Goal: Task Accomplishment & Management: Manage account settings

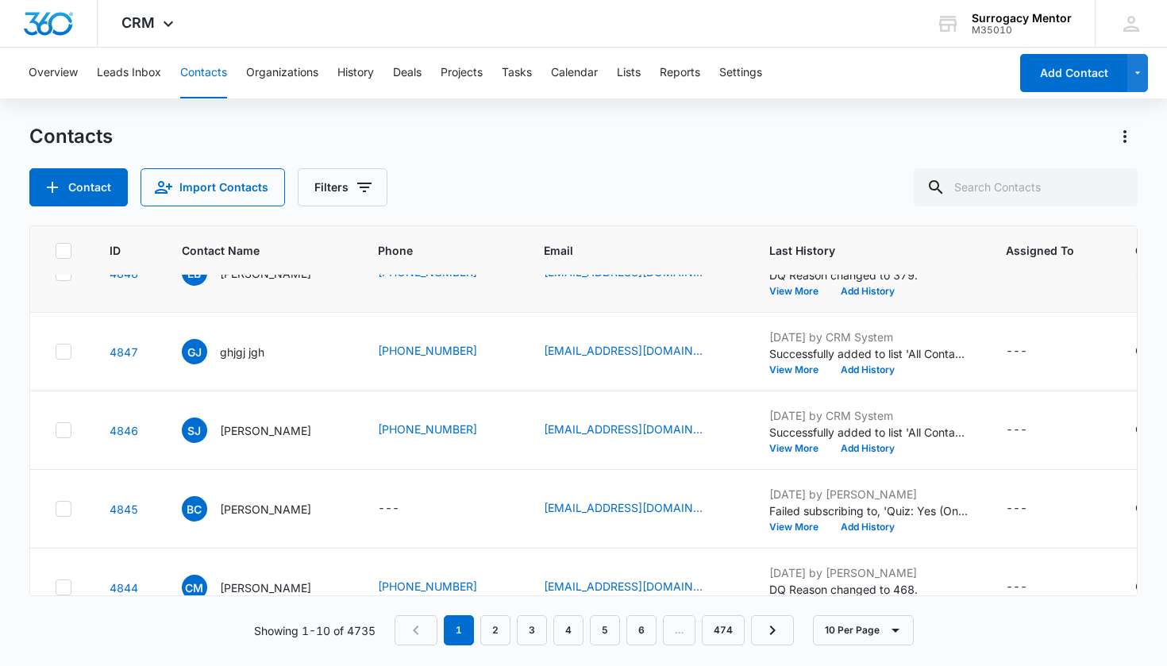
scroll to position [0, 1]
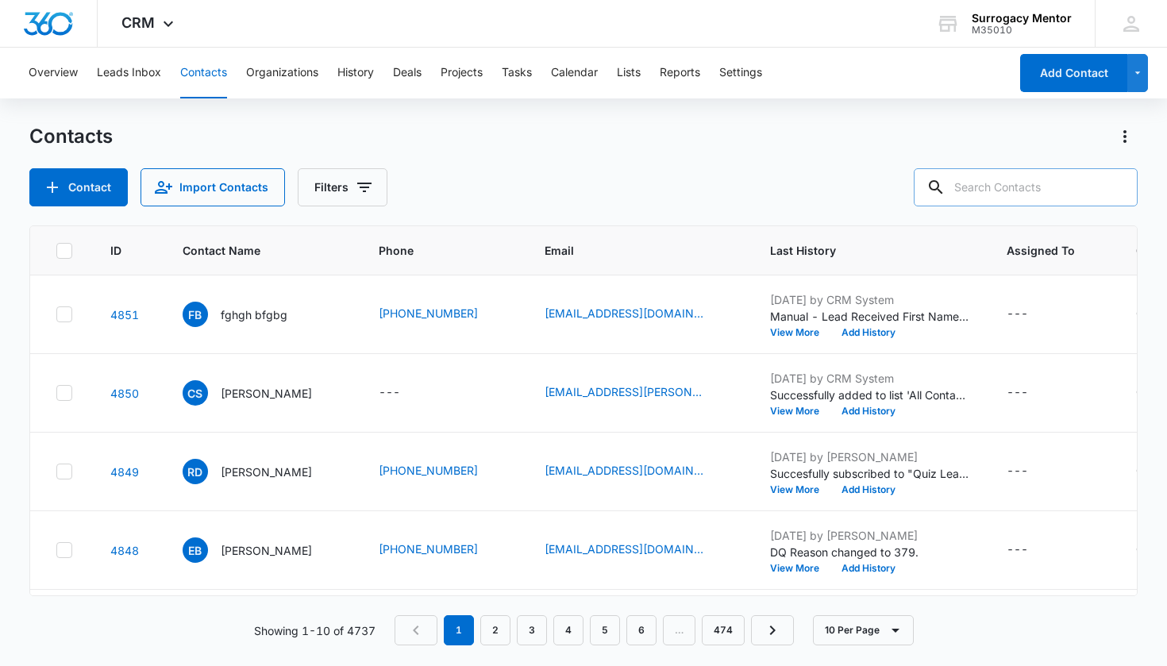
click at [975, 194] on input "text" at bounding box center [1025, 187] width 224 height 38
type input "er"
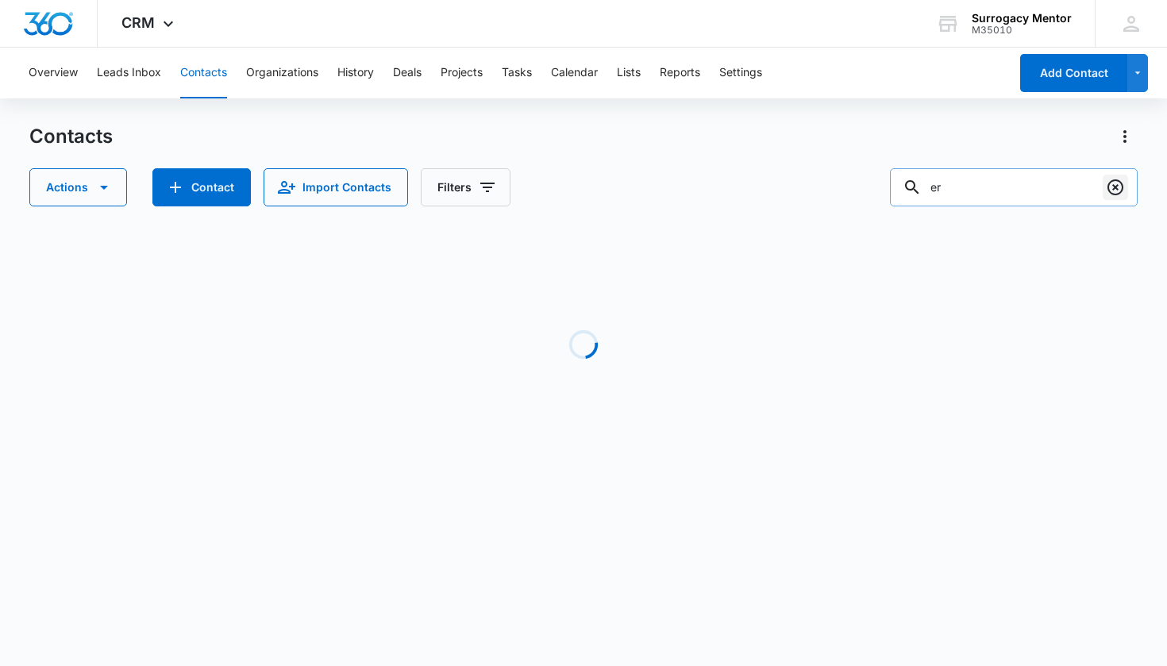
click at [1112, 191] on icon "Clear" at bounding box center [1115, 187] width 19 height 19
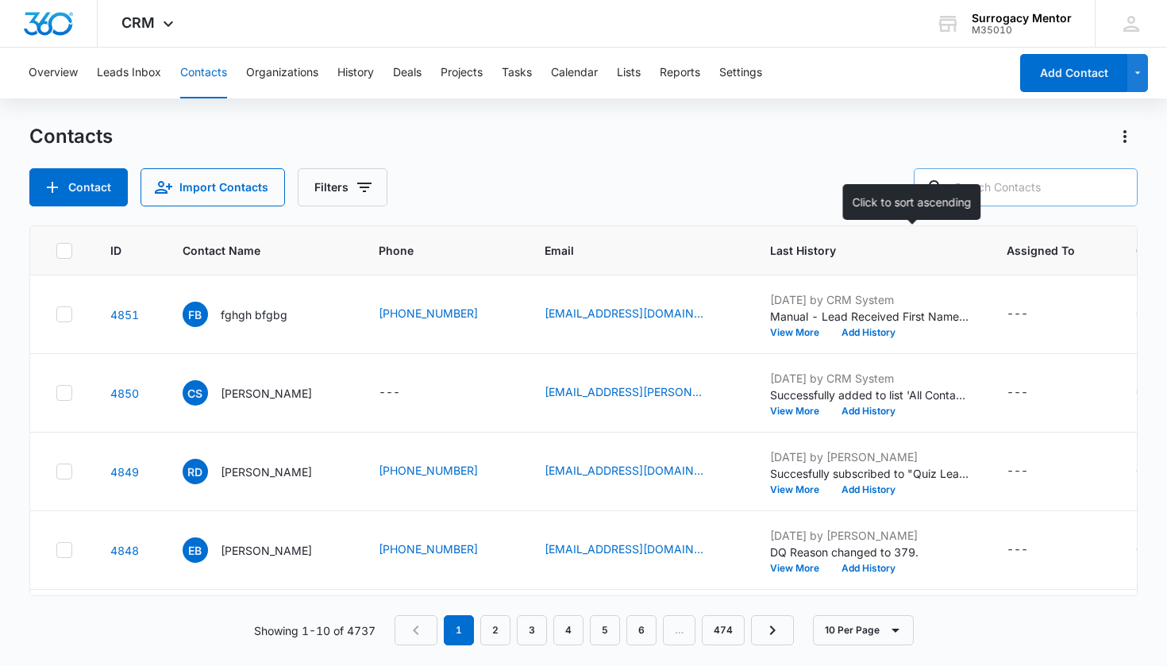
click at [871, 250] on span "Last History" at bounding box center [857, 250] width 175 height 17
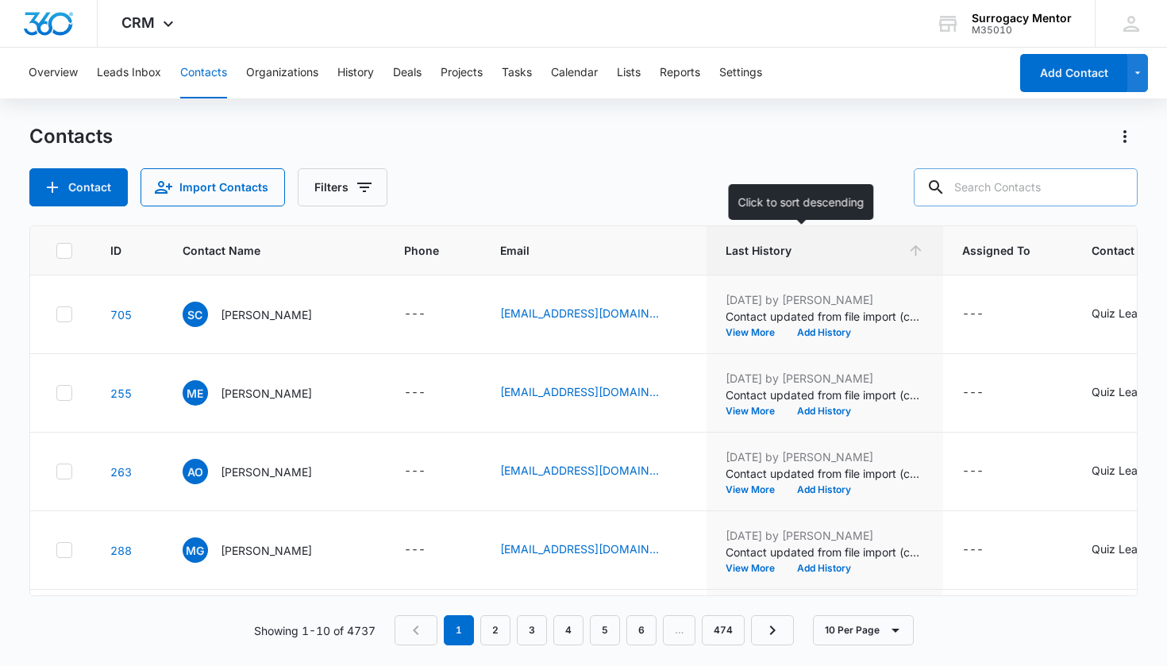
click at [871, 253] on span "Last History" at bounding box center [812, 250] width 175 height 17
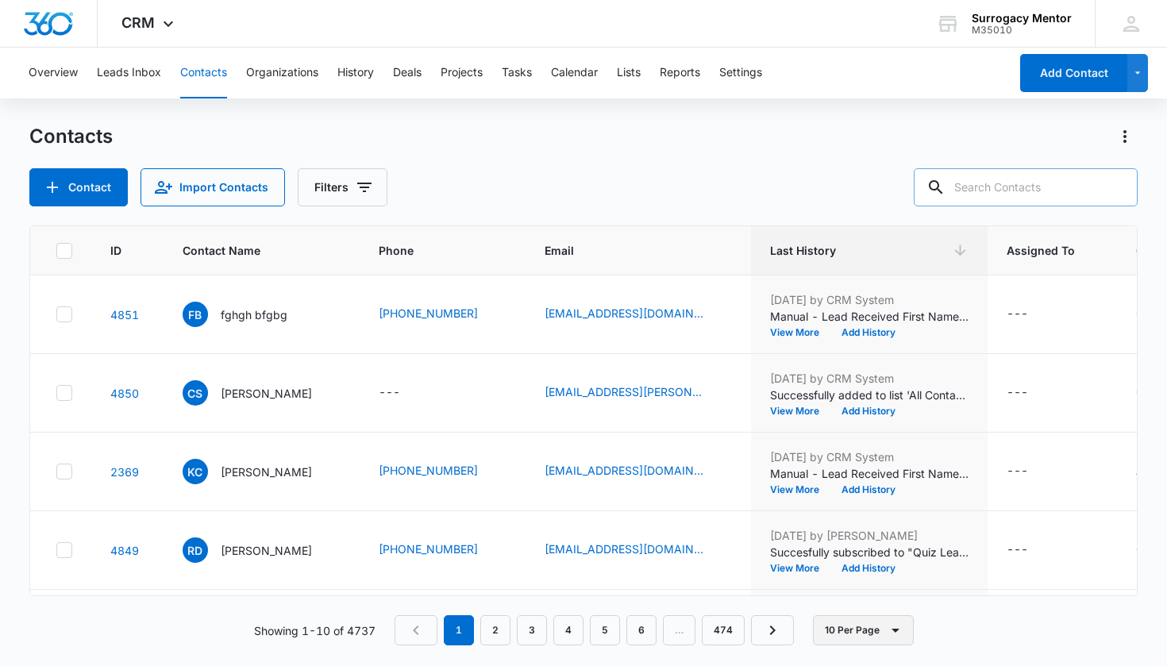
click at [886, 628] on icon "button" at bounding box center [895, 630] width 19 height 19
click at [860, 579] on div "50 Per Page" at bounding box center [865, 583] width 65 height 11
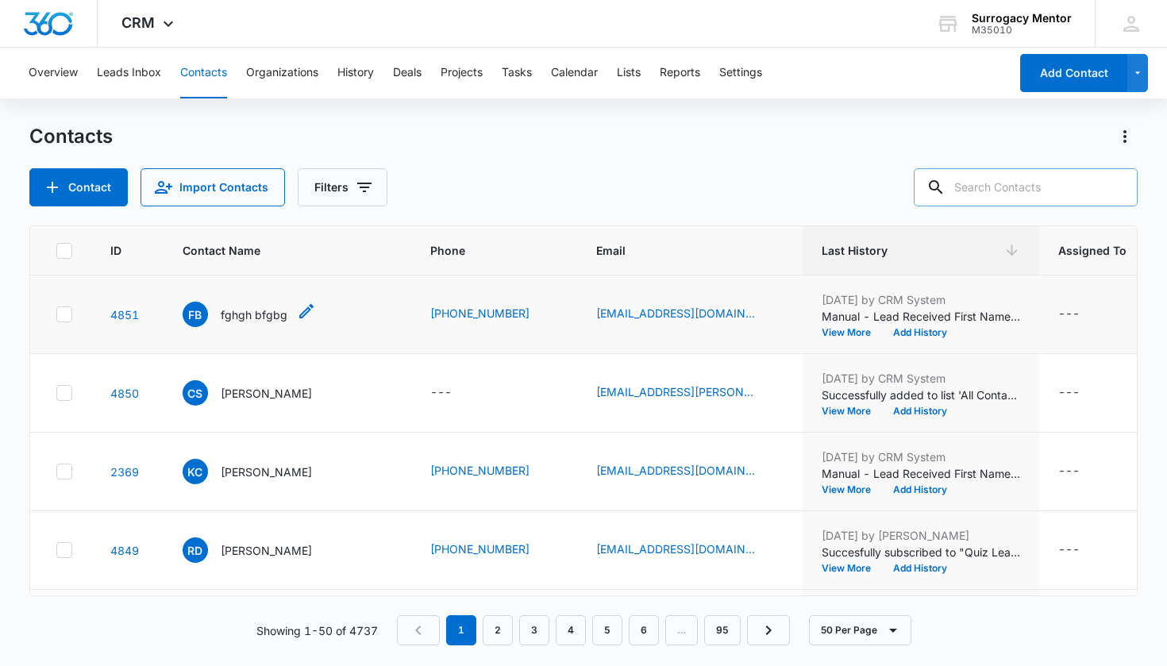
click at [261, 321] on p "fghgh bfgbg" at bounding box center [254, 314] width 67 height 17
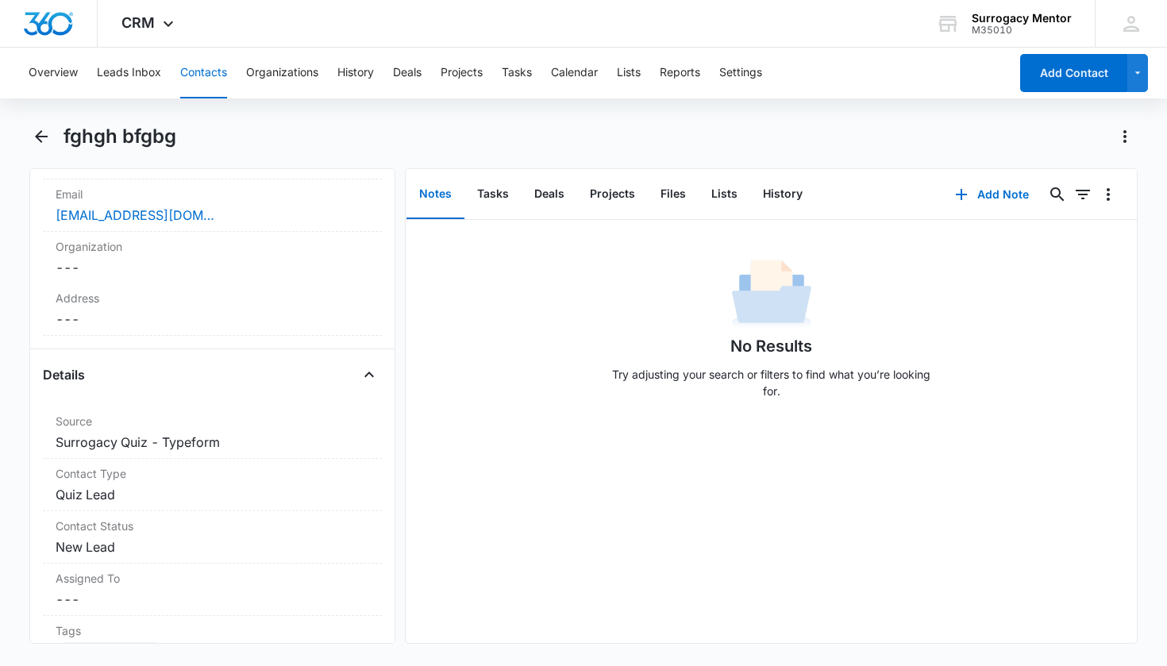
scroll to position [543, 0]
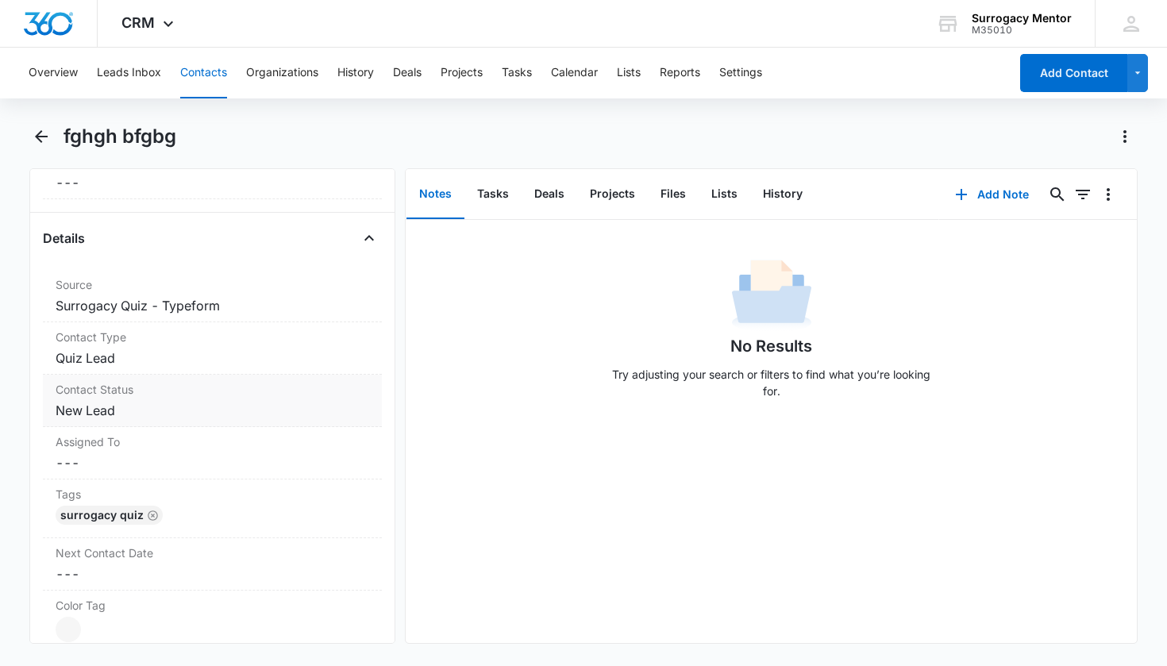
click at [120, 395] on label "Contact Status" at bounding box center [213, 389] width 314 height 17
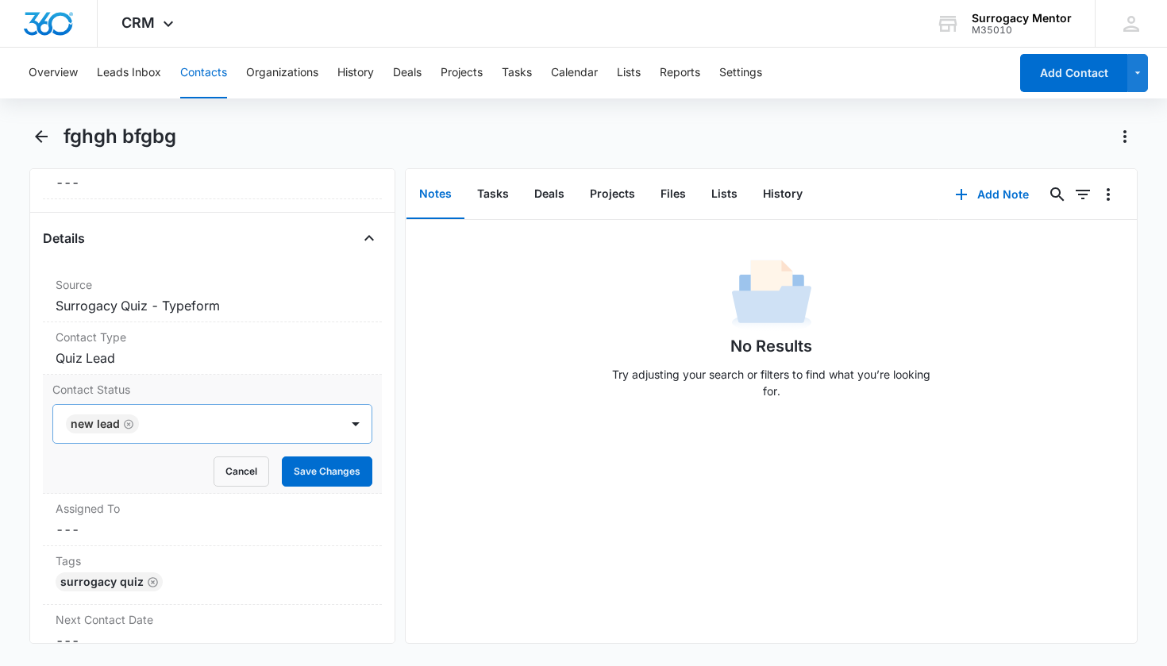
click at [129, 427] on icon "Remove New Lead" at bounding box center [128, 424] width 11 height 12
click at [155, 429] on div "Contact Status" at bounding box center [193, 423] width 252 height 19
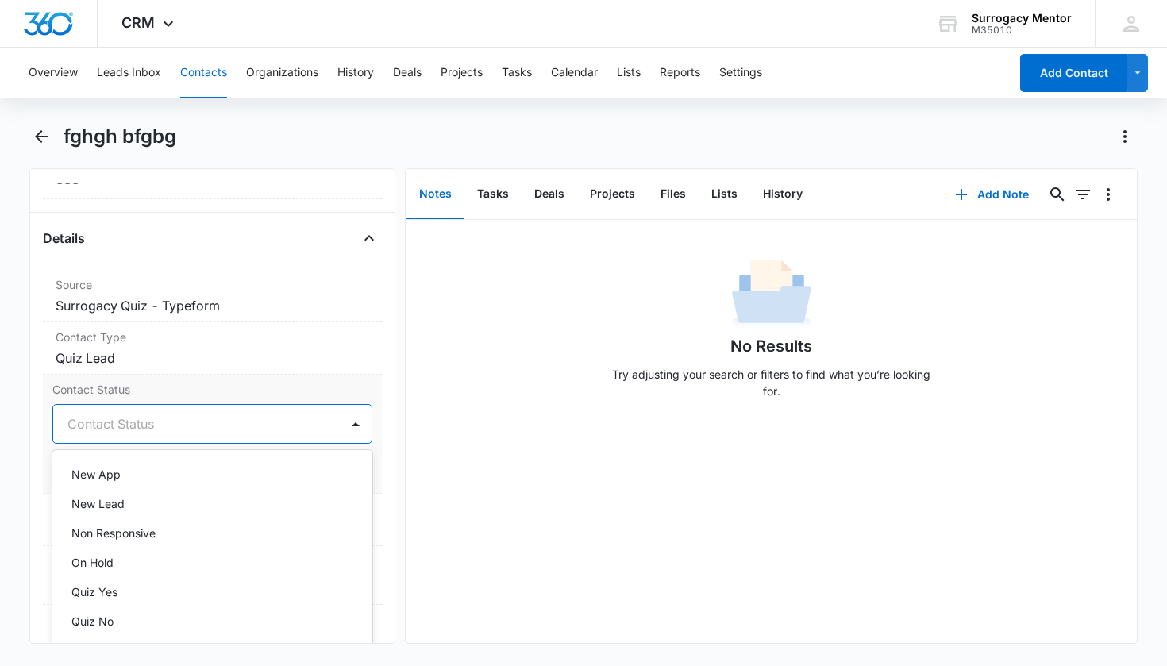
scroll to position [371, 0]
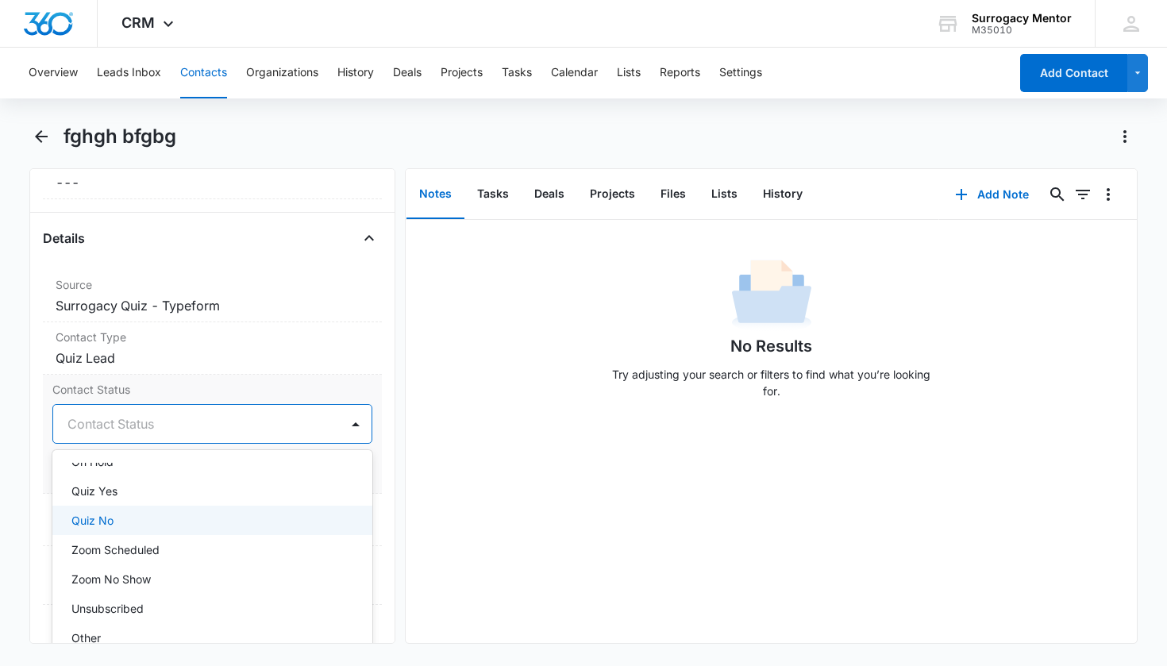
click at [133, 516] on div "Quiz No" at bounding box center [210, 520] width 279 height 17
click at [402, 373] on div "Remove fb fghgh bfgbg Contact Info Name Cancel Save Changes fghgh bfgbg Phone C…" at bounding box center [583, 405] width 1109 height 475
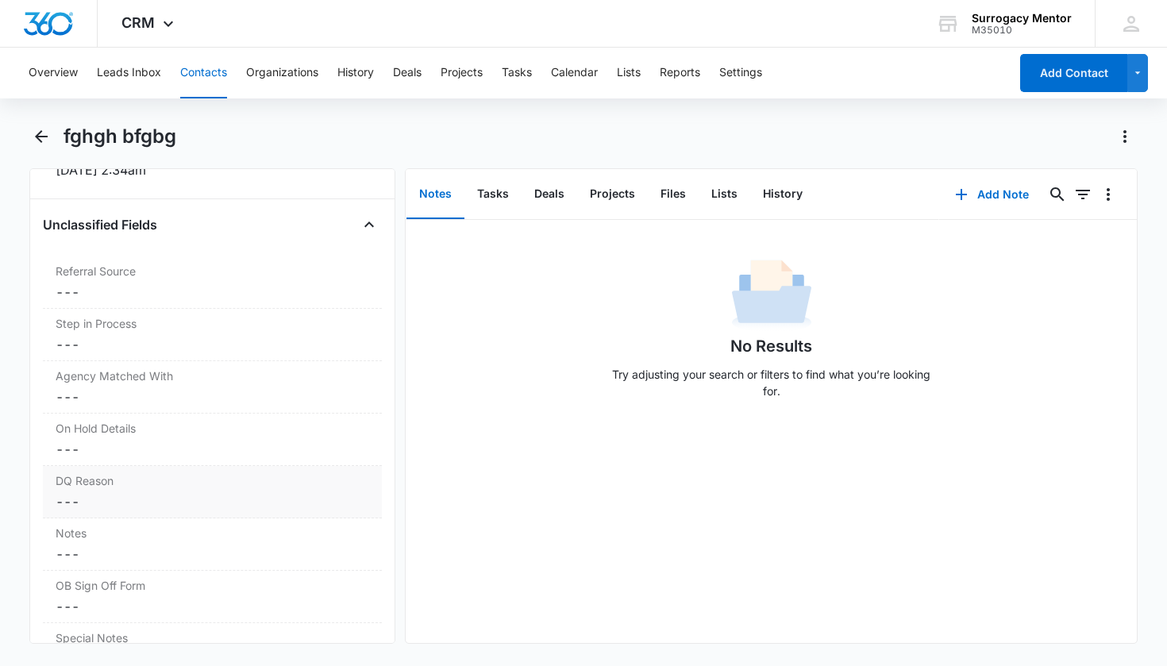
scroll to position [1244, 0]
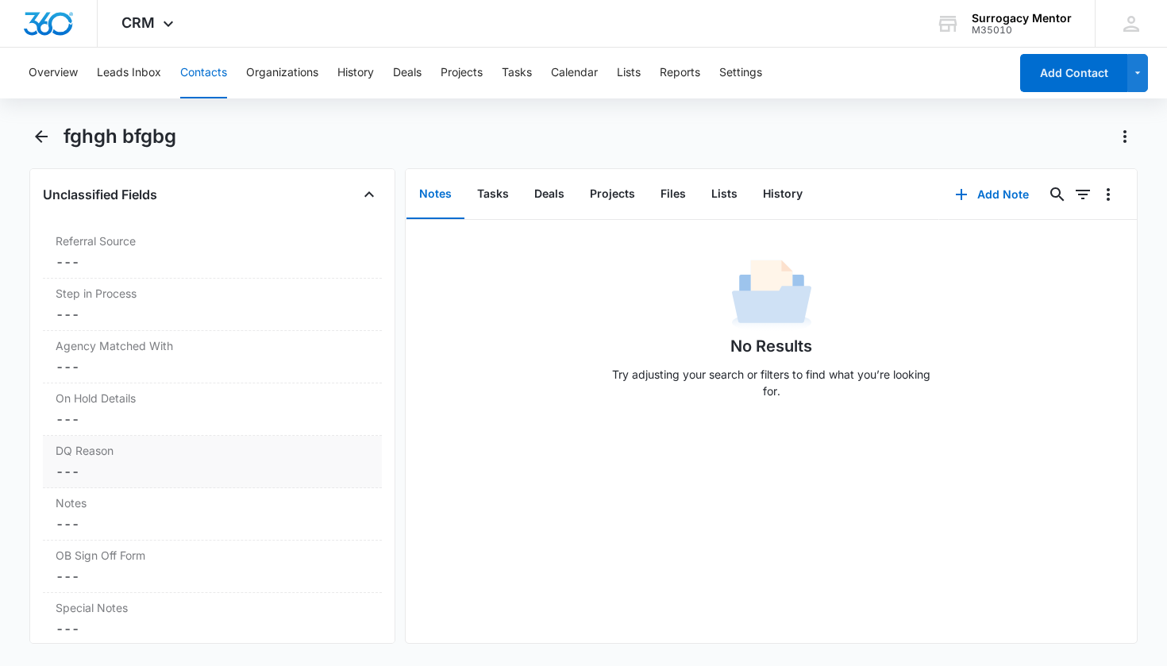
click at [202, 443] on label "DQ Reason" at bounding box center [213, 450] width 314 height 17
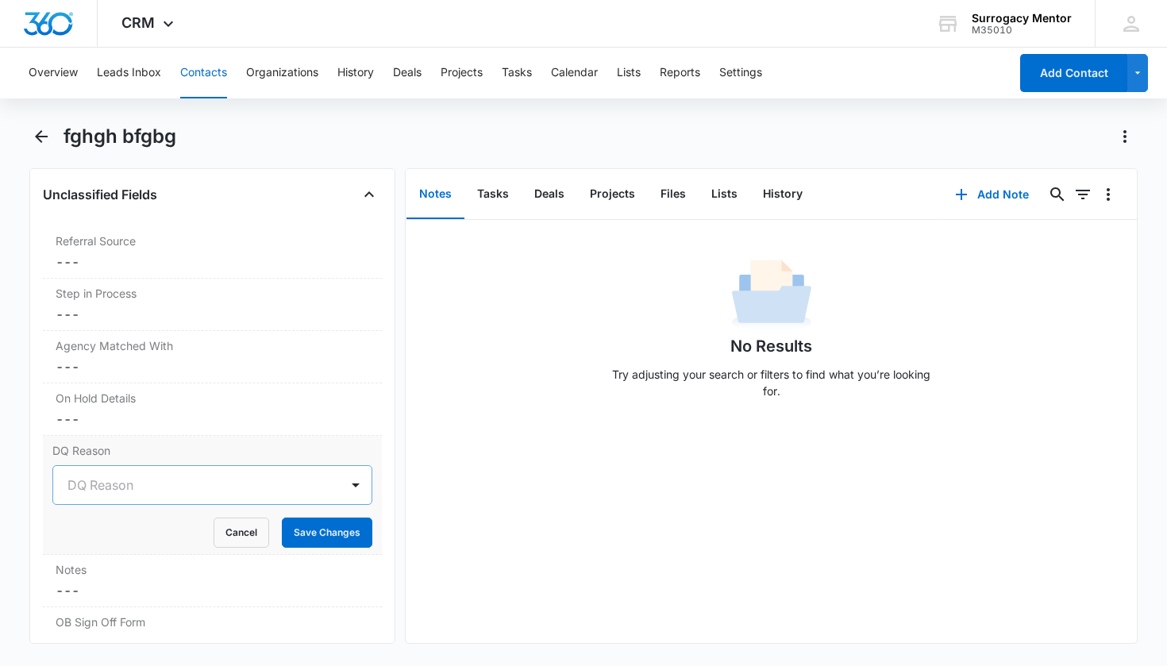
click at [237, 475] on div at bounding box center [193, 485] width 252 height 22
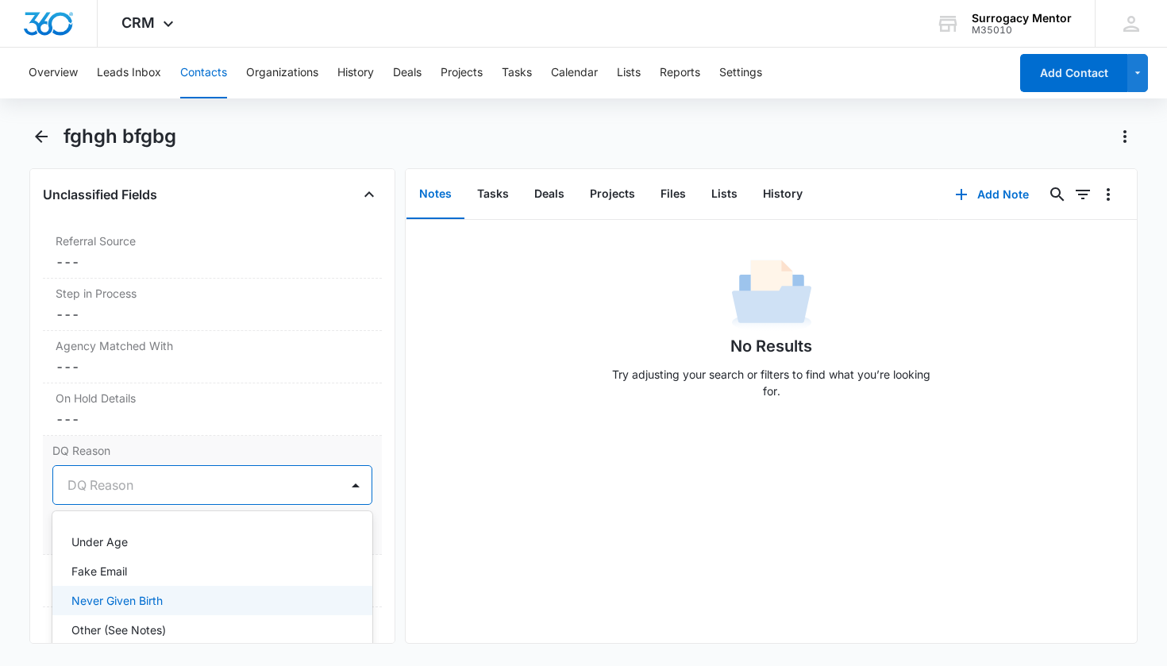
click at [145, 590] on div "Never Given Birth" at bounding box center [212, 600] width 321 height 29
click at [257, 486] on div at bounding box center [190, 485] width 246 height 22
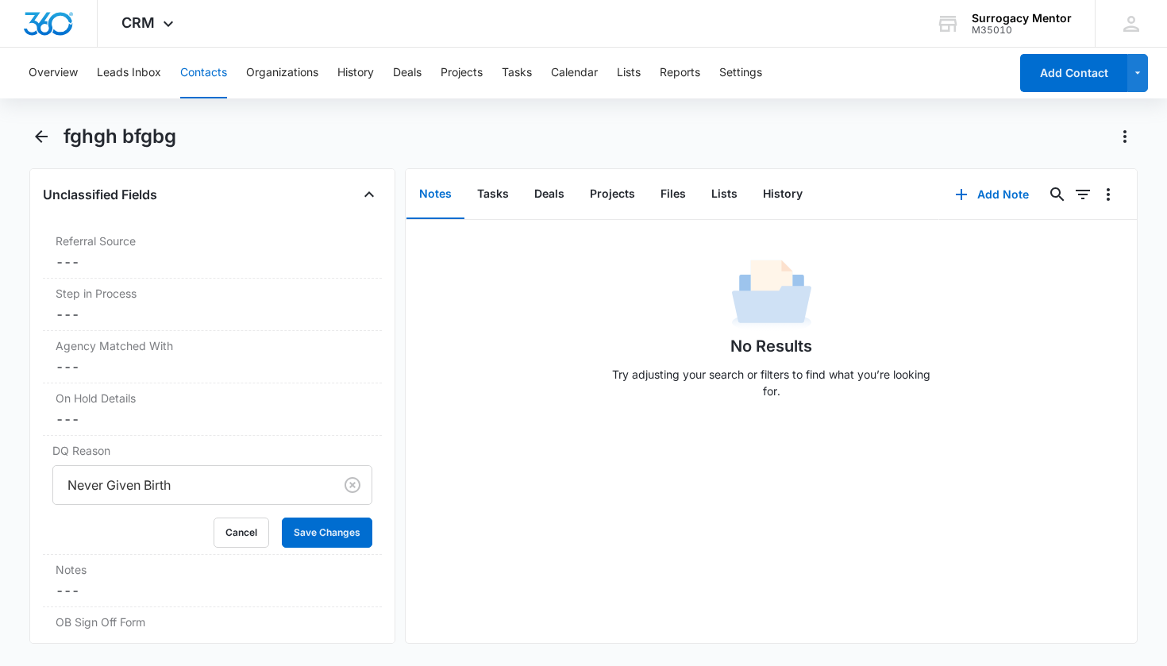
click at [379, 440] on div "Remove fb fghgh bfgbg Contact Info Name Cancel Save Changes fghgh bfgbg Phone C…" at bounding box center [212, 405] width 367 height 475
click at [317, 532] on button "Save Changes" at bounding box center [327, 532] width 90 height 30
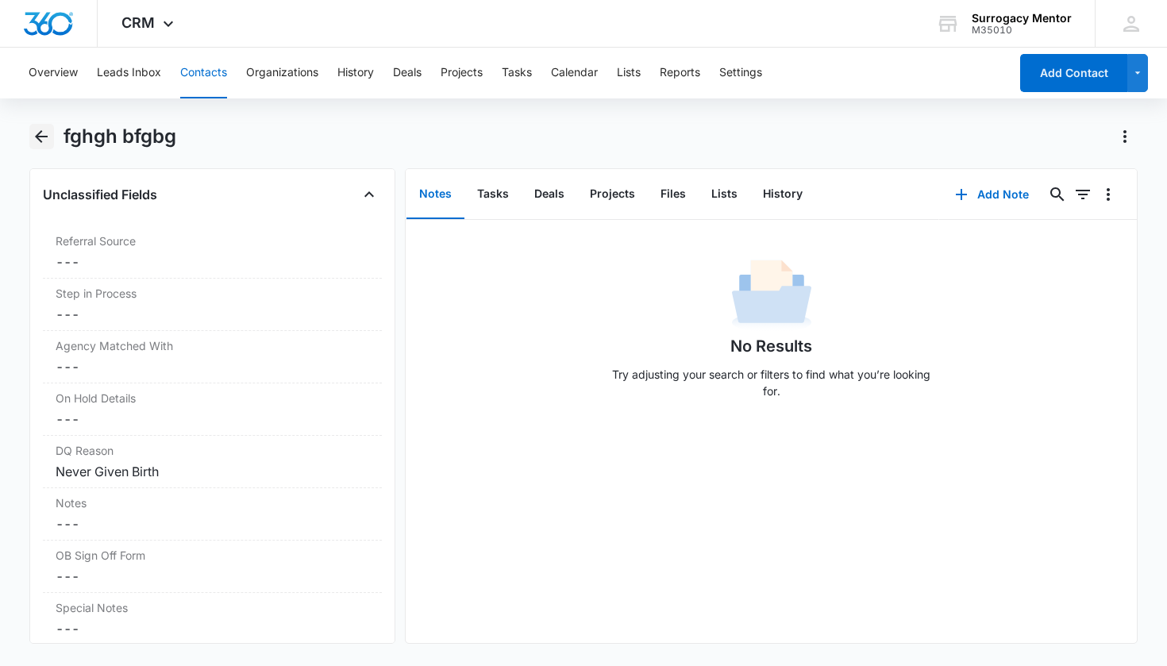
click at [37, 139] on icon "Back" at bounding box center [41, 136] width 19 height 19
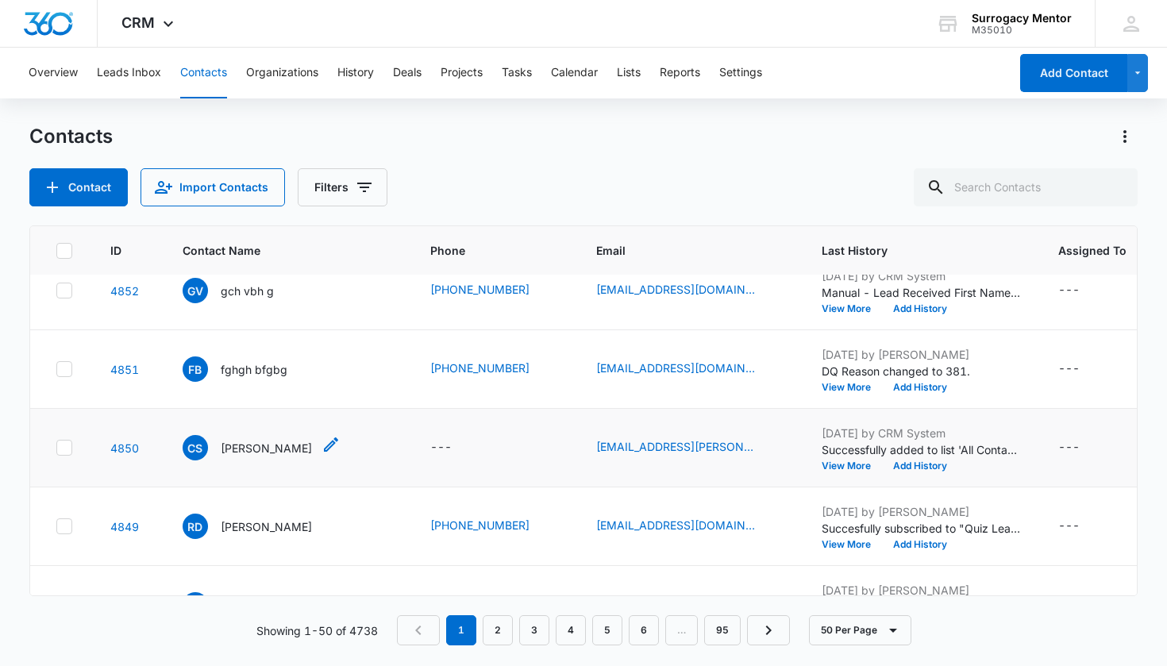
scroll to position [40, 0]
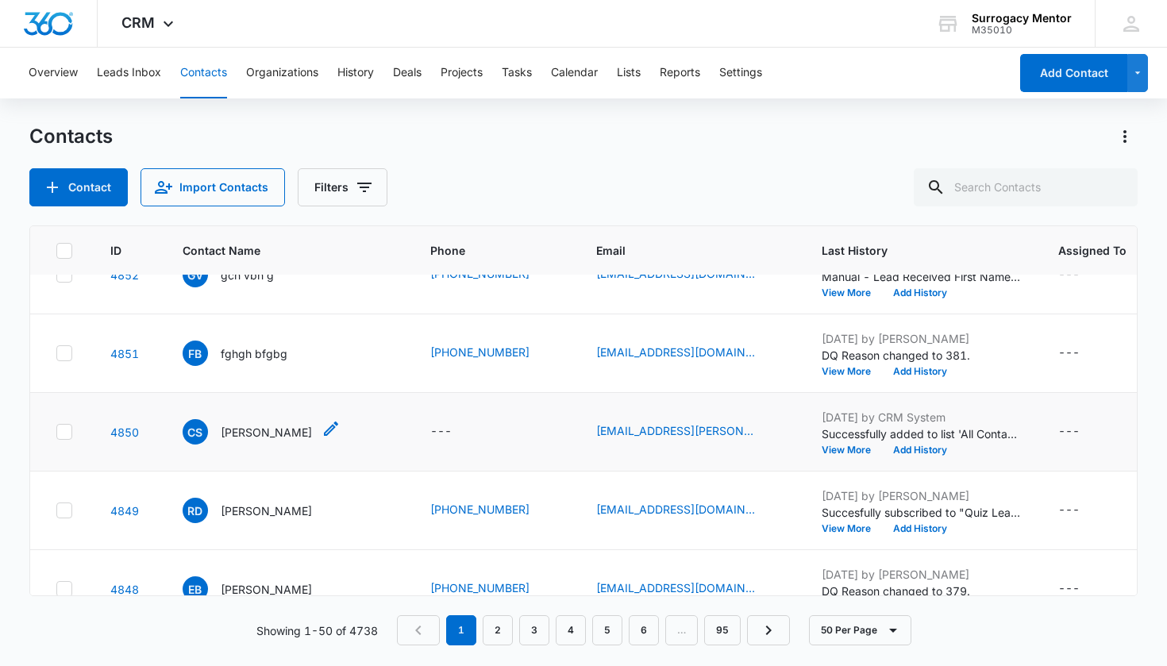
click at [246, 430] on p "Chelsea Skotzke" at bounding box center [266, 432] width 91 height 17
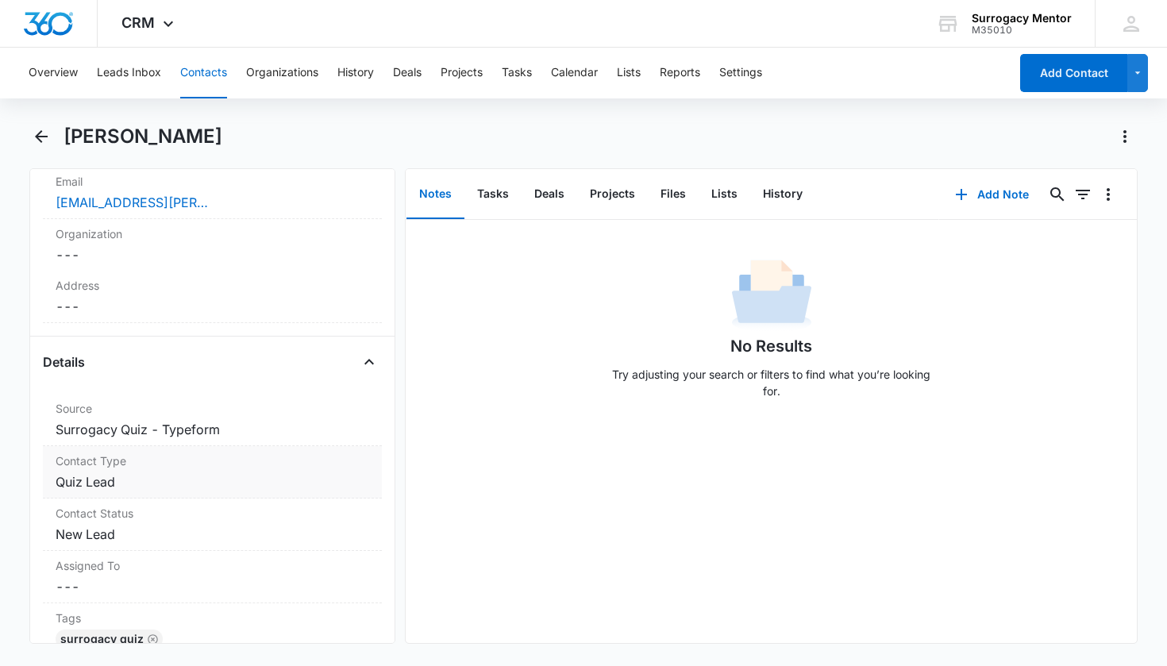
scroll to position [478, 0]
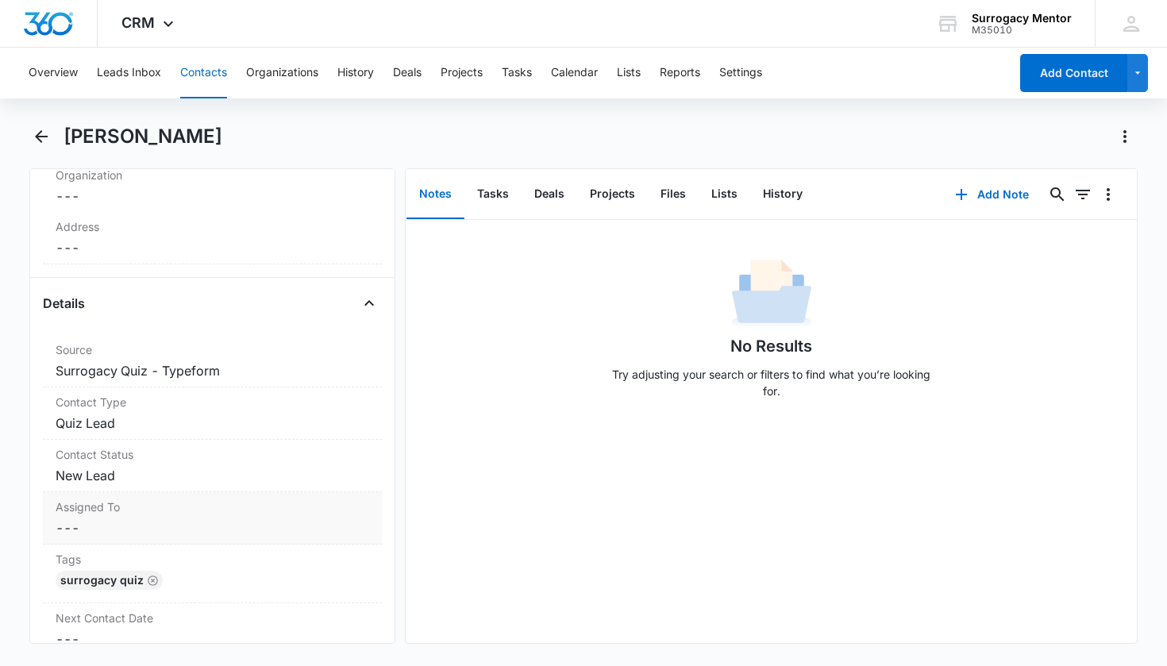
click at [105, 478] on dd "Cancel Save Changes New Lead" at bounding box center [213, 475] width 314 height 19
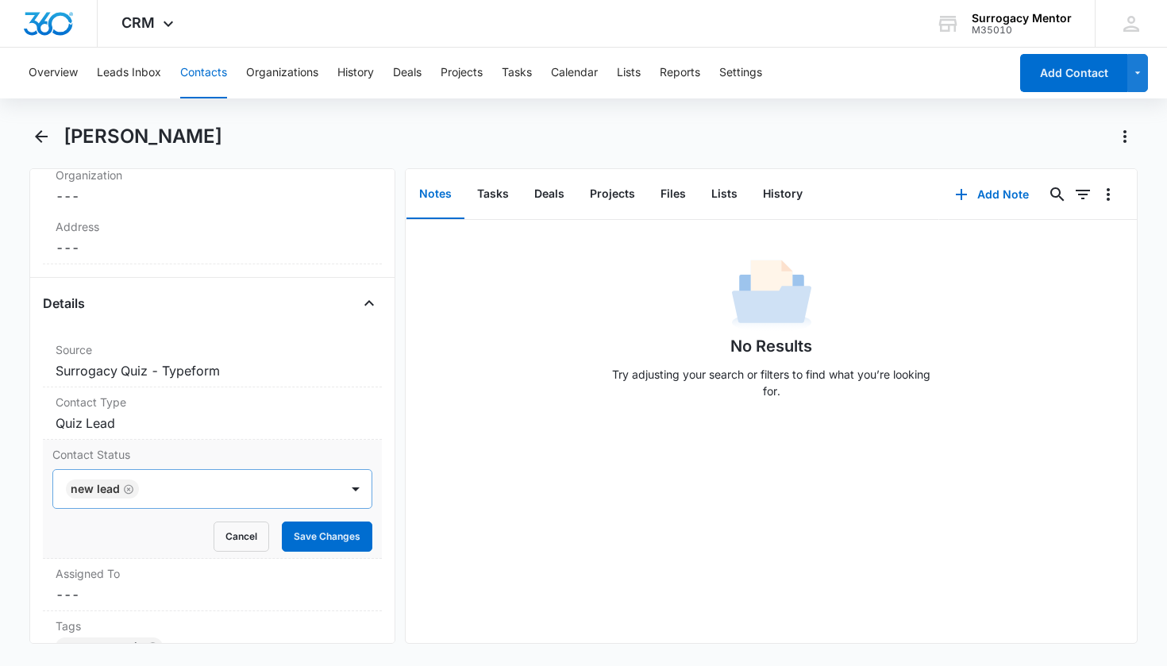
click at [129, 489] on icon "Remove New Lead" at bounding box center [129, 489] width 10 height 10
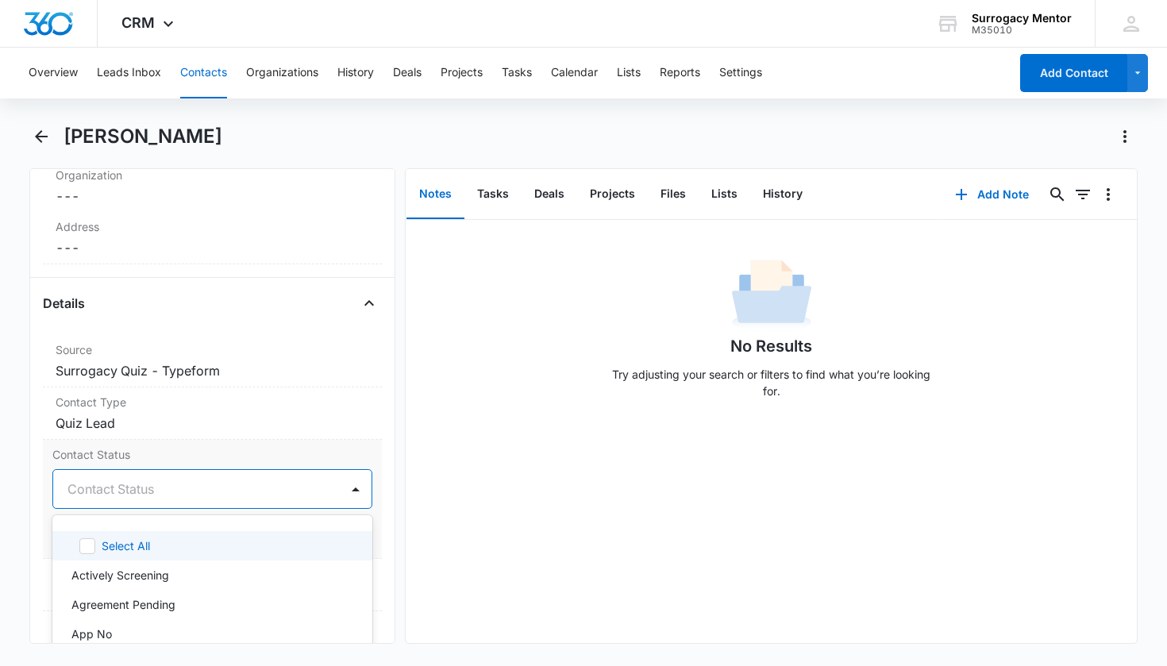
click at [198, 498] on div at bounding box center [193, 489] width 252 height 22
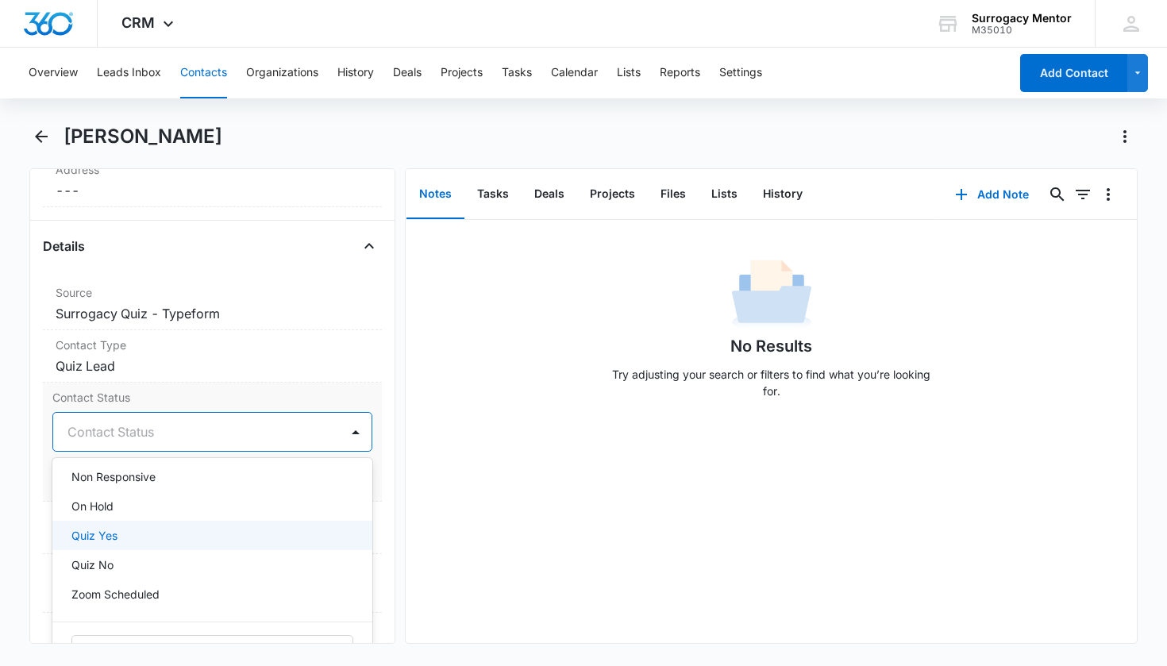
scroll to position [338, 0]
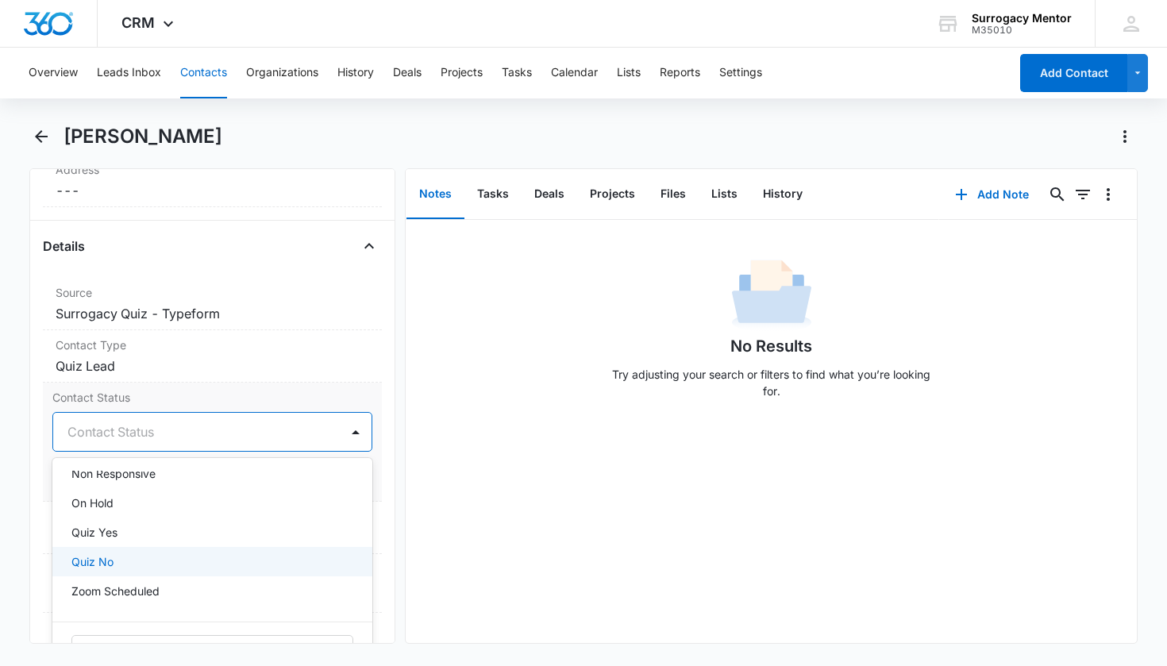
click at [151, 559] on div "Quiz No" at bounding box center [210, 561] width 279 height 17
click at [379, 456] on div "Remove CS Chelsea Skotzke Contact Info Name Cancel Save Changes Chelsea Skotzke…" at bounding box center [212, 405] width 367 height 475
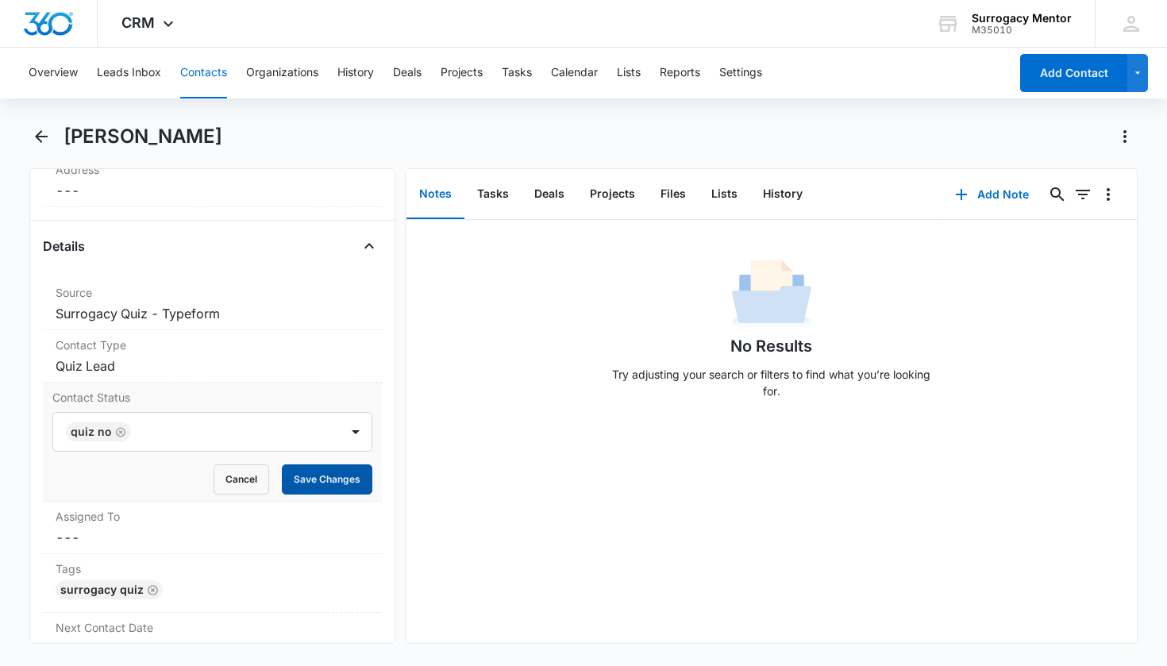
click at [345, 468] on button "Save Changes" at bounding box center [327, 479] width 90 height 30
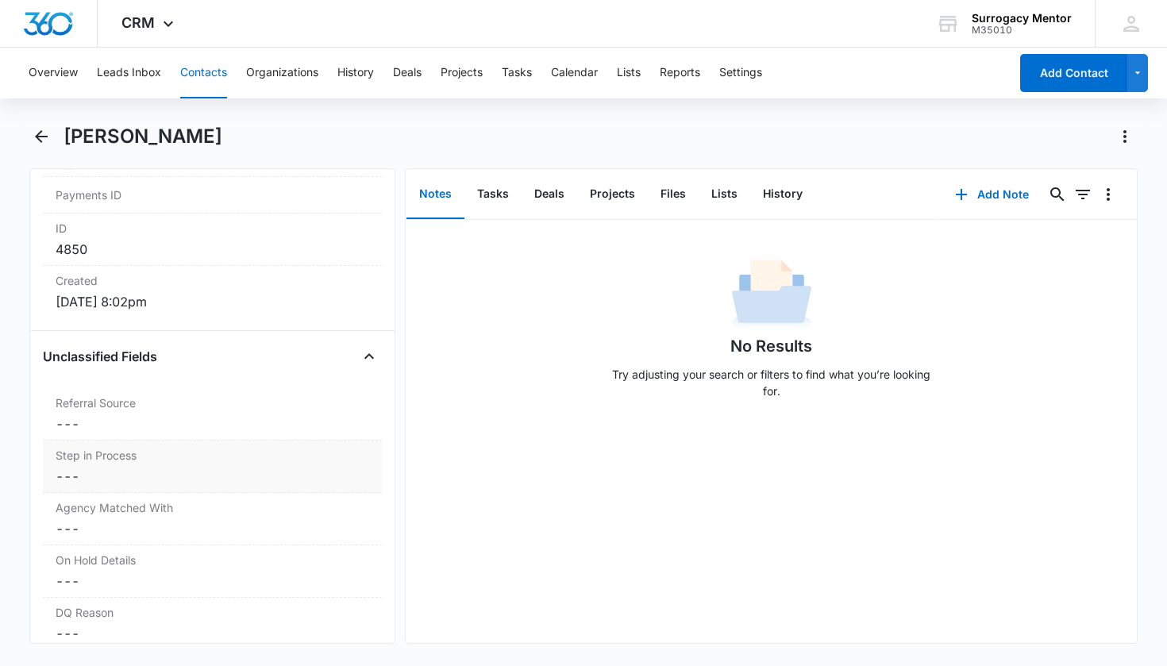
scroll to position [1178, 0]
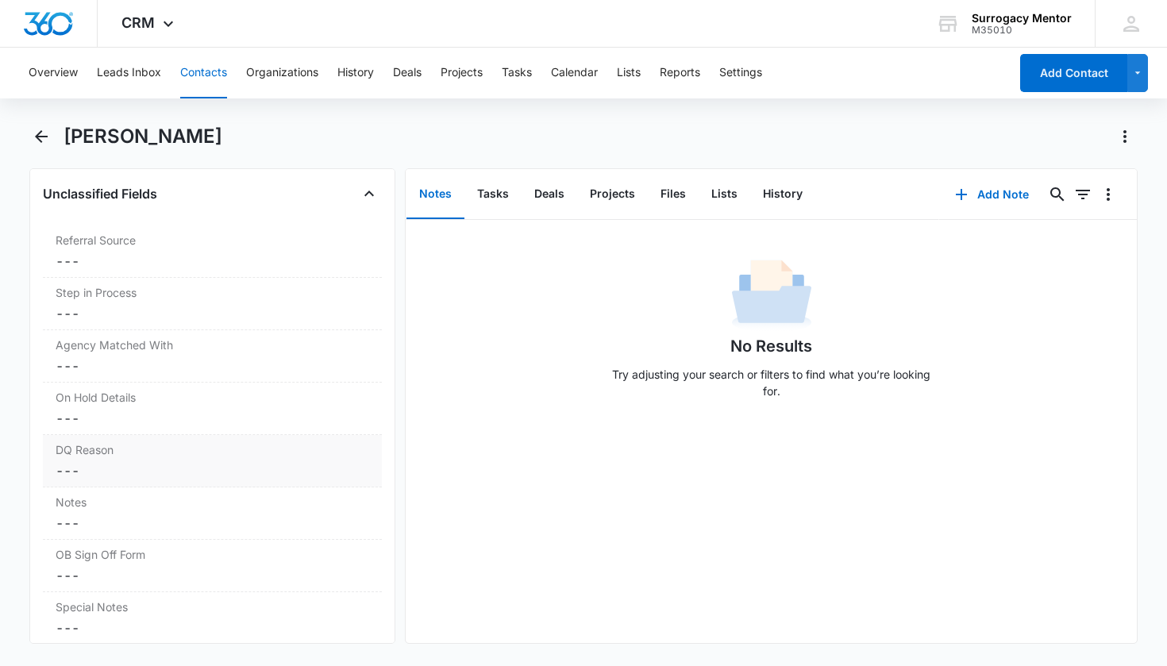
click at [305, 450] on label "DQ Reason" at bounding box center [213, 449] width 314 height 17
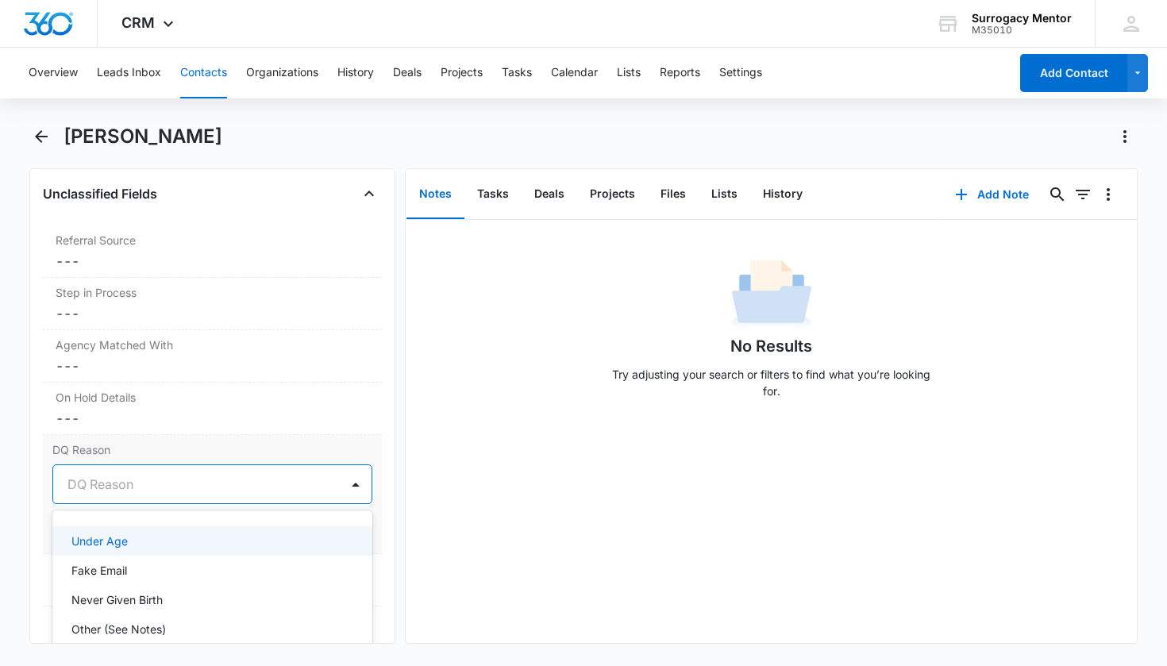
click at [251, 483] on div at bounding box center [193, 484] width 252 height 22
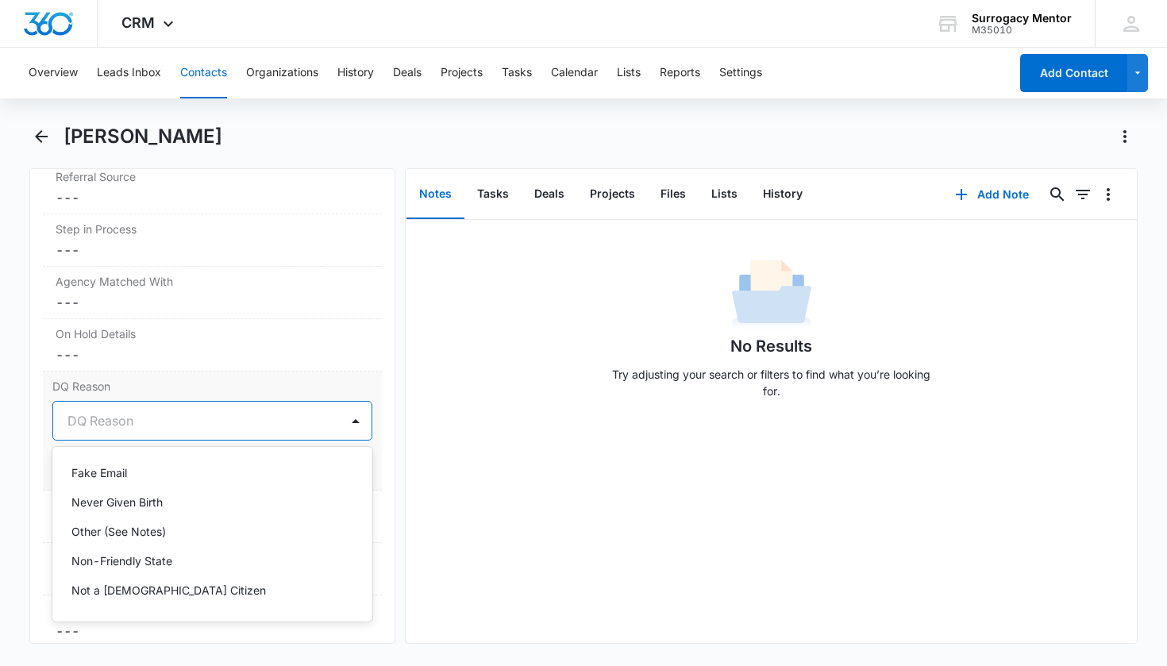
scroll to position [73, 0]
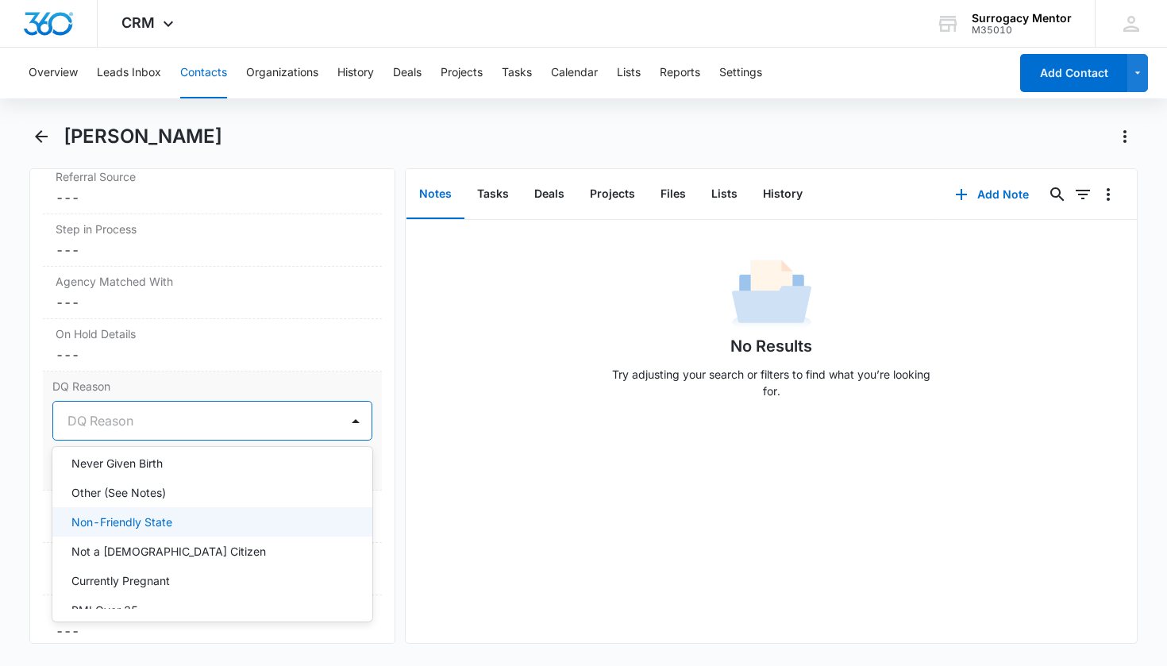
click at [231, 516] on div "Non-Friendly State" at bounding box center [210, 521] width 279 height 17
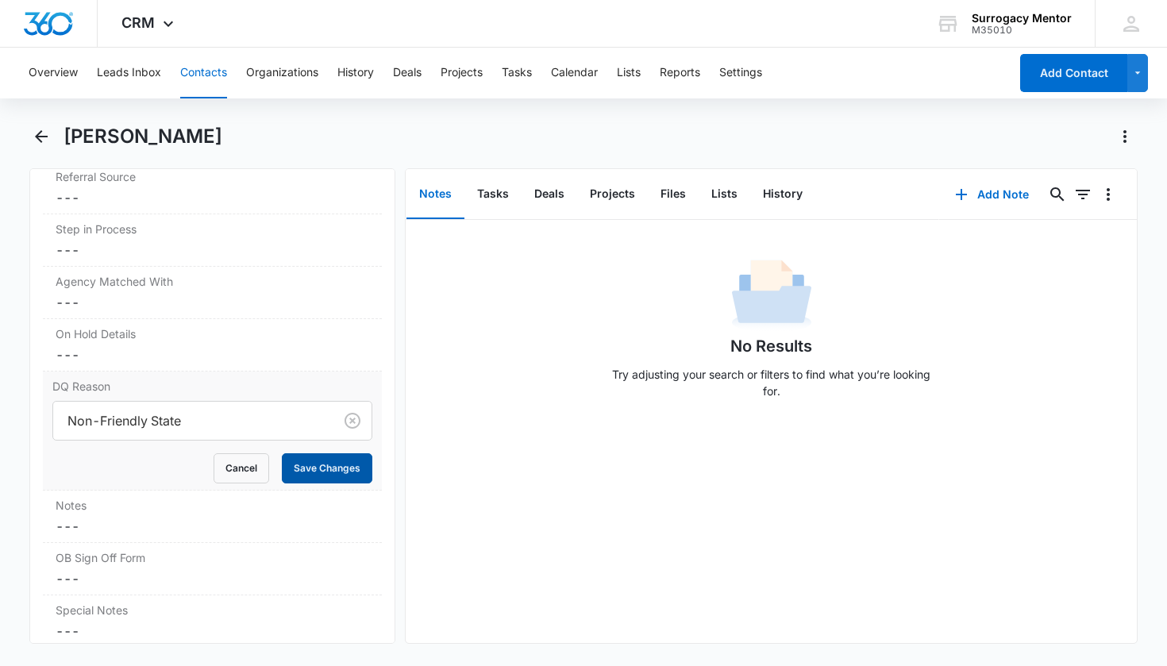
click at [335, 474] on button "Save Changes" at bounding box center [327, 468] width 90 height 30
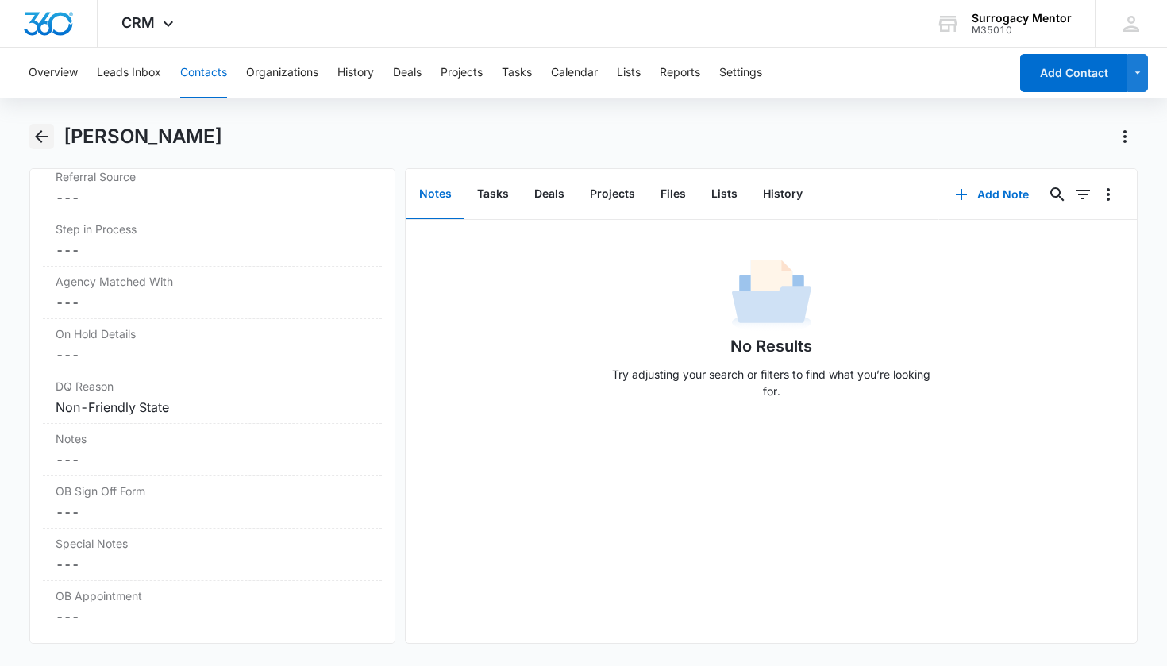
click at [50, 133] on icon "Back" at bounding box center [41, 136] width 19 height 19
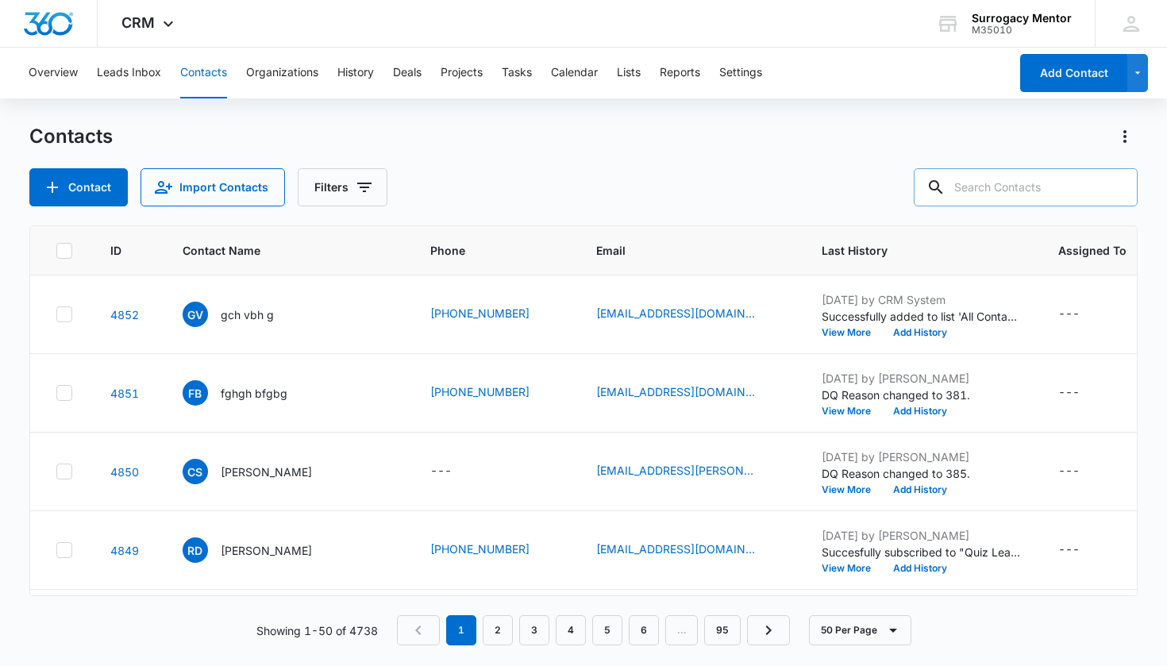
click at [967, 187] on input "text" at bounding box center [1025, 187] width 224 height 38
type input "crafton"
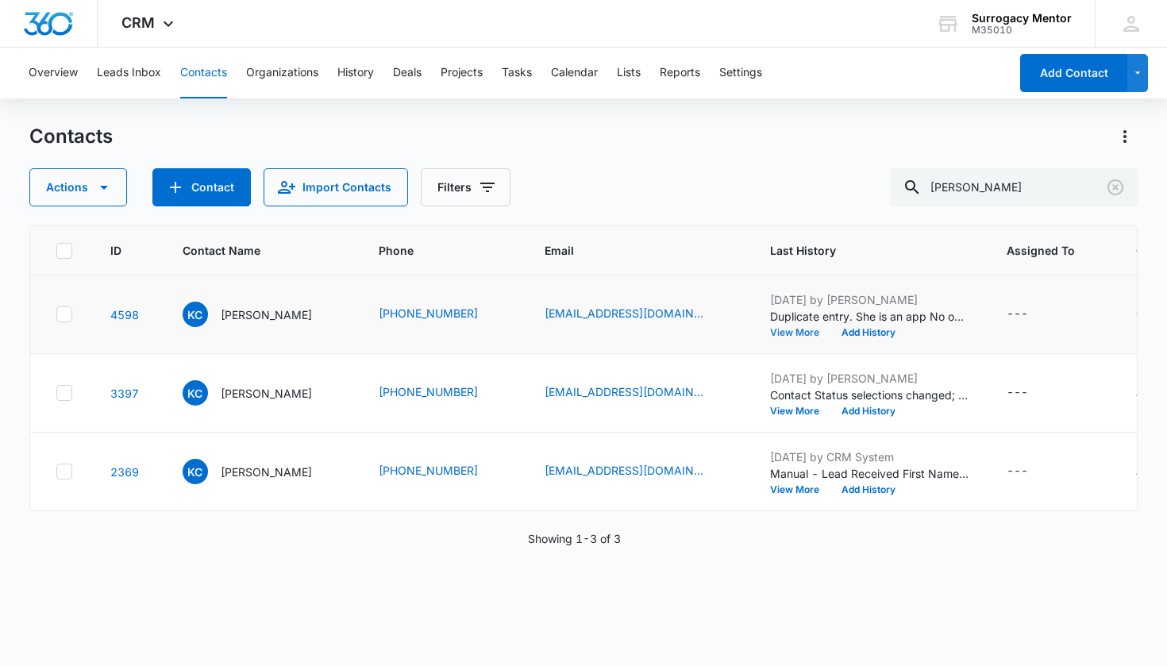
click at [770, 332] on button "View More" at bounding box center [800, 333] width 60 height 10
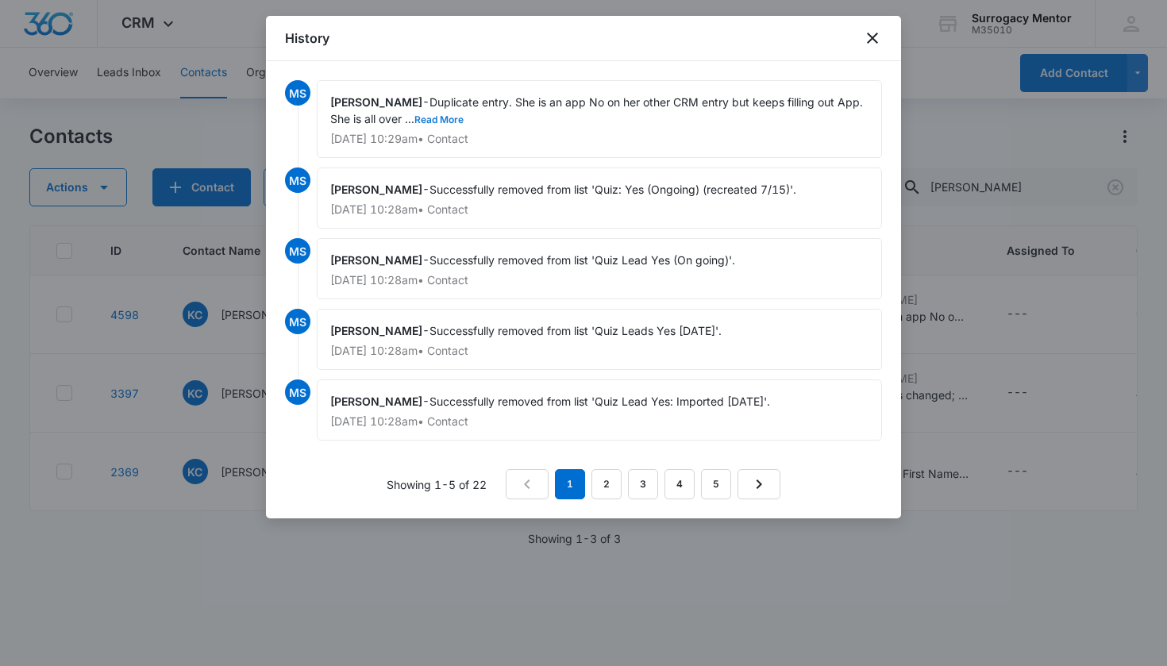
click at [463, 117] on button "Read More" at bounding box center [438, 120] width 49 height 10
click at [873, 43] on icon "close" at bounding box center [872, 38] width 19 height 19
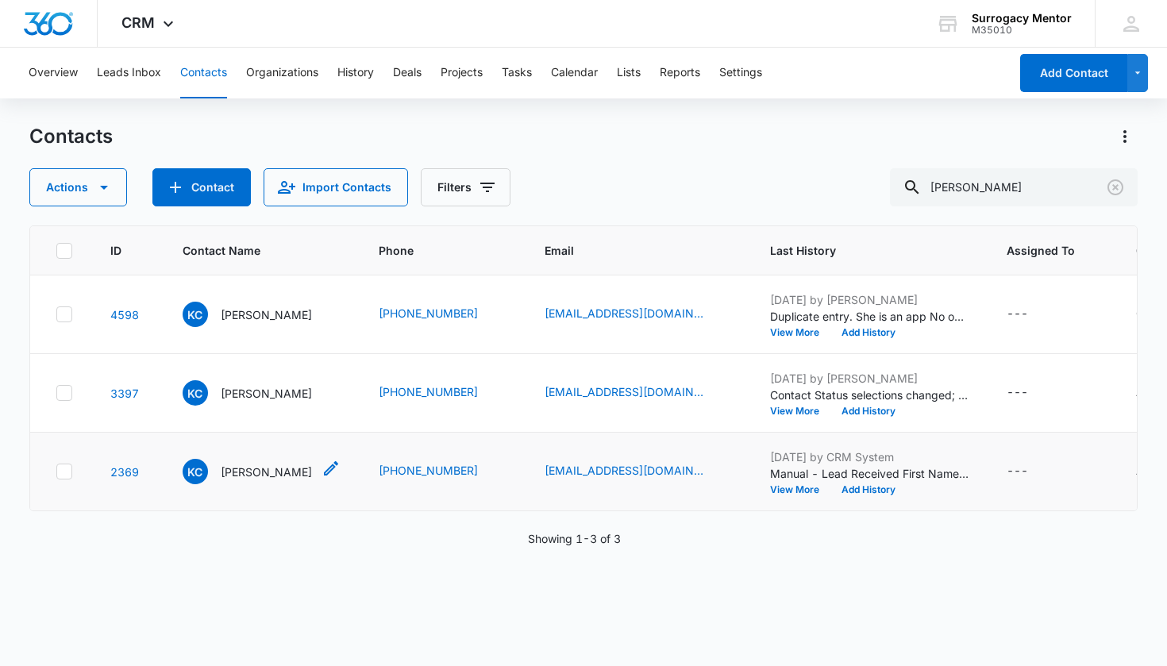
click at [262, 480] on p "Kristina Crafton" at bounding box center [266, 471] width 91 height 17
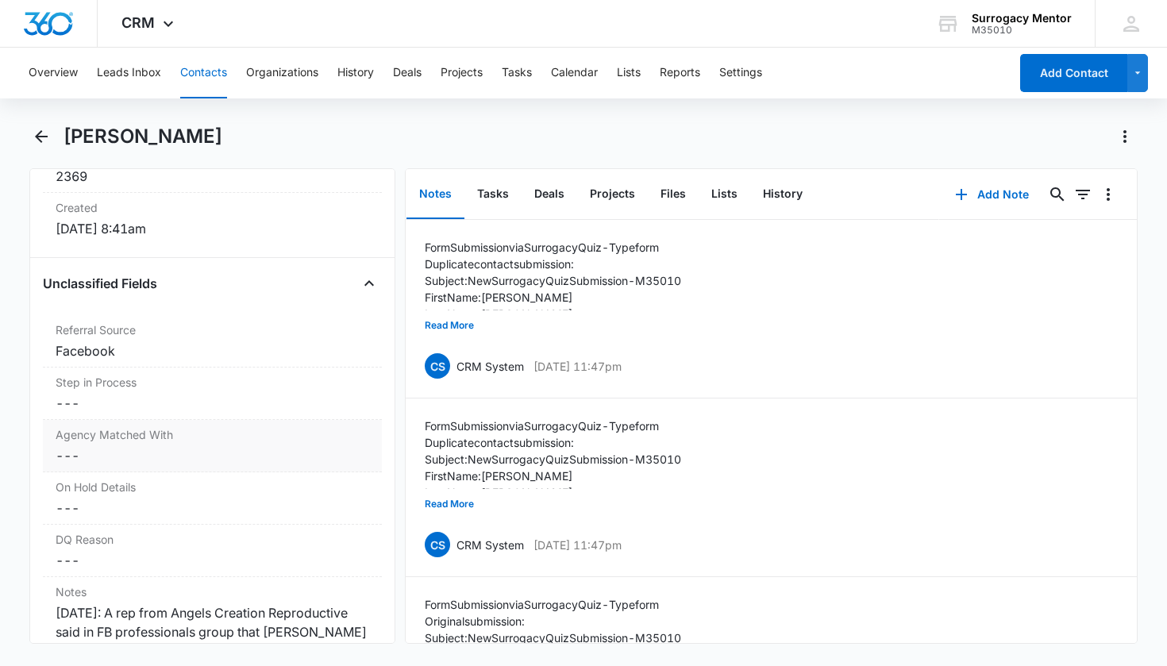
scroll to position [1158, 0]
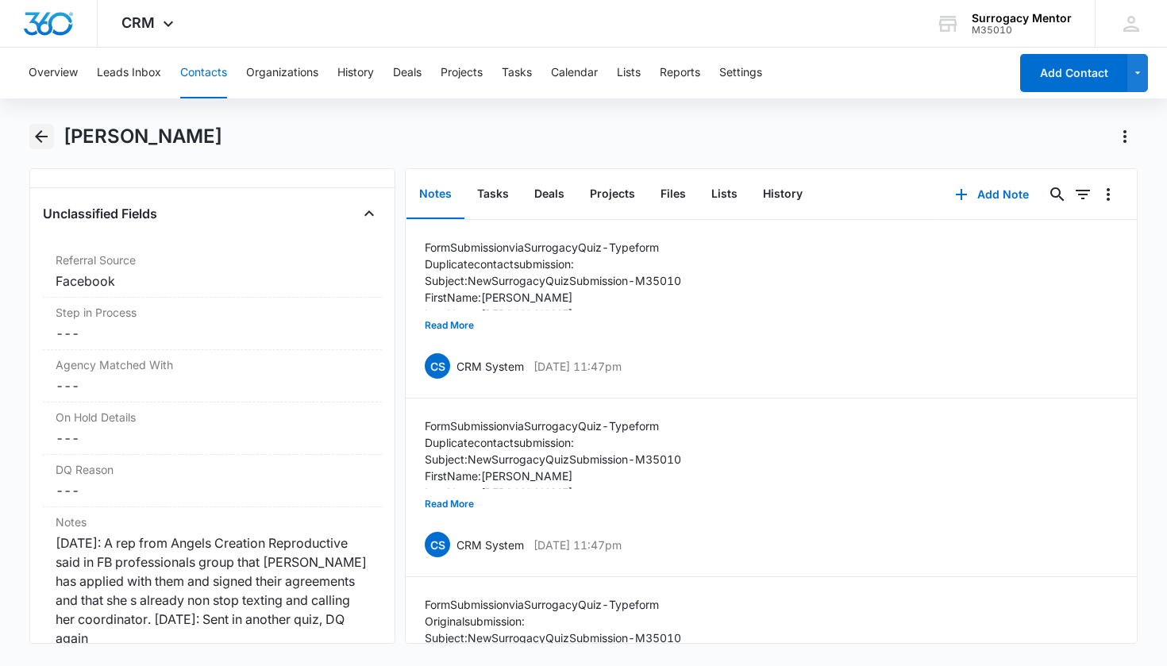
click at [41, 132] on icon "Back" at bounding box center [41, 136] width 13 height 13
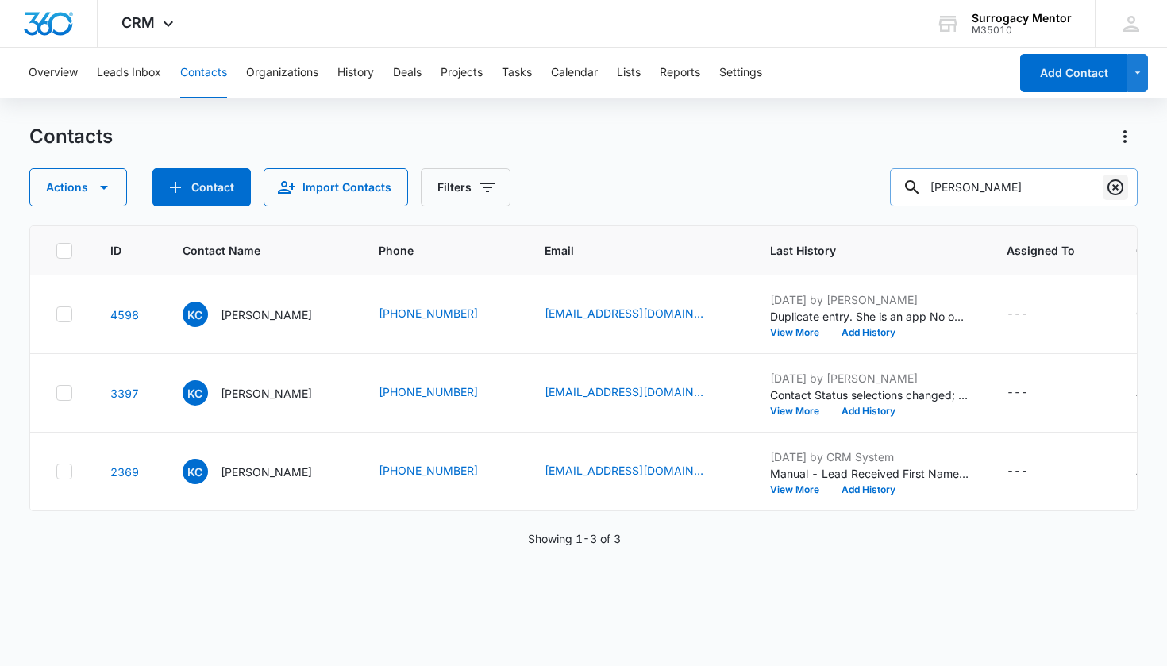
click at [1122, 189] on icon "Clear" at bounding box center [1115, 187] width 16 height 16
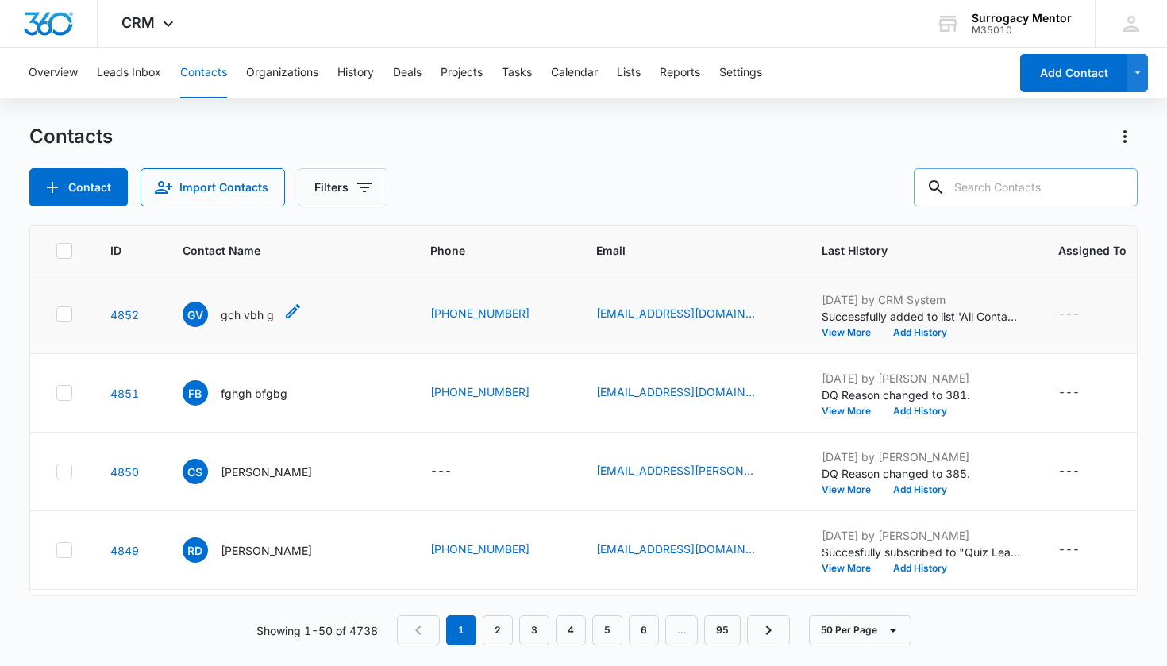
click at [256, 320] on p "gch vbh g" at bounding box center [247, 314] width 53 height 17
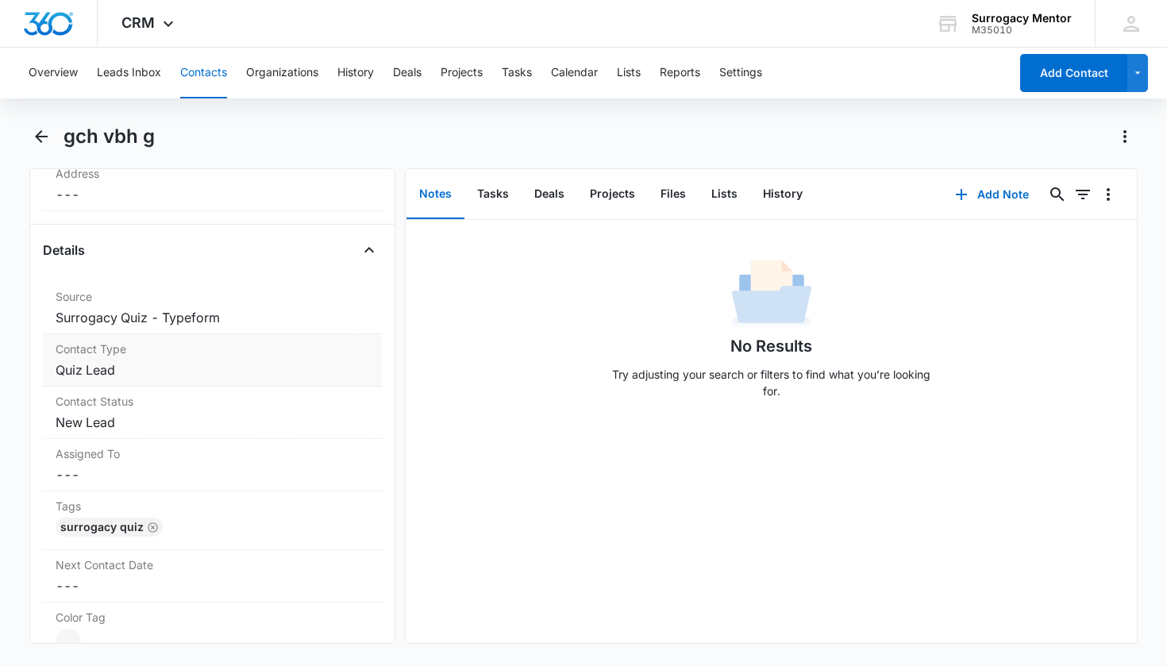
scroll to position [528, 0]
click at [181, 413] on div "Contact Status Cancel Save Changes New Lead" at bounding box center [213, 416] width 340 height 52
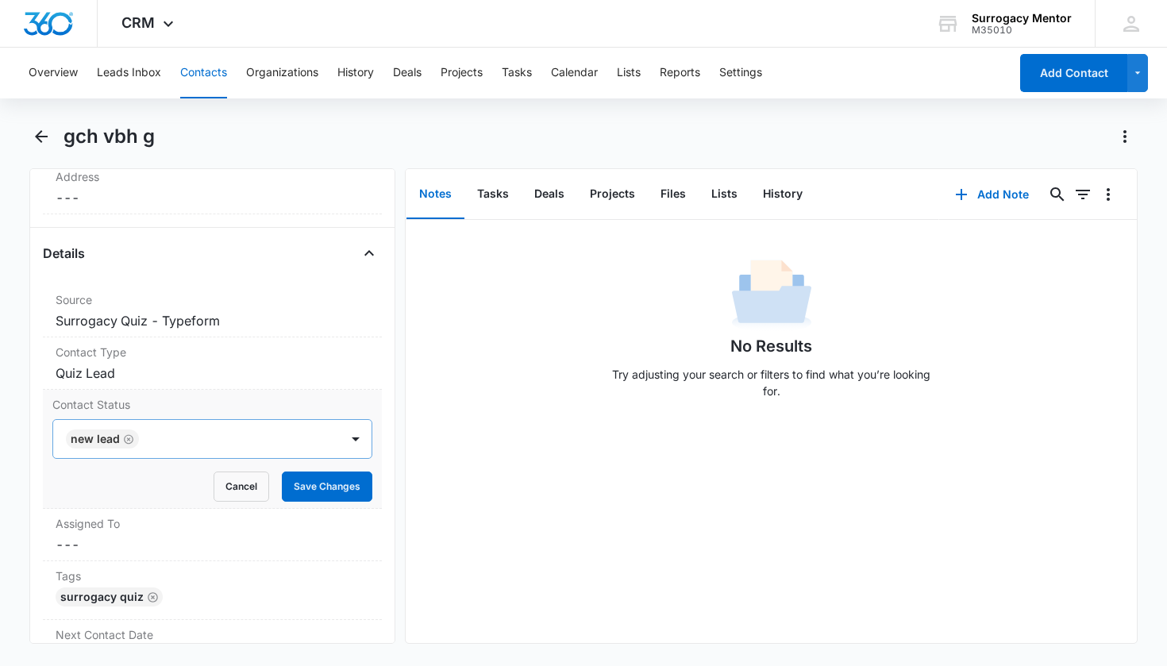
drag, startPoint x: 132, startPoint y: 440, endPoint x: 183, endPoint y: 442, distance: 51.6
click at [132, 440] on icon "Remove New Lead" at bounding box center [129, 439] width 10 height 10
click at [323, 482] on button "Save Changes" at bounding box center [327, 486] width 90 height 30
click at [209, 430] on div at bounding box center [193, 439] width 252 height 22
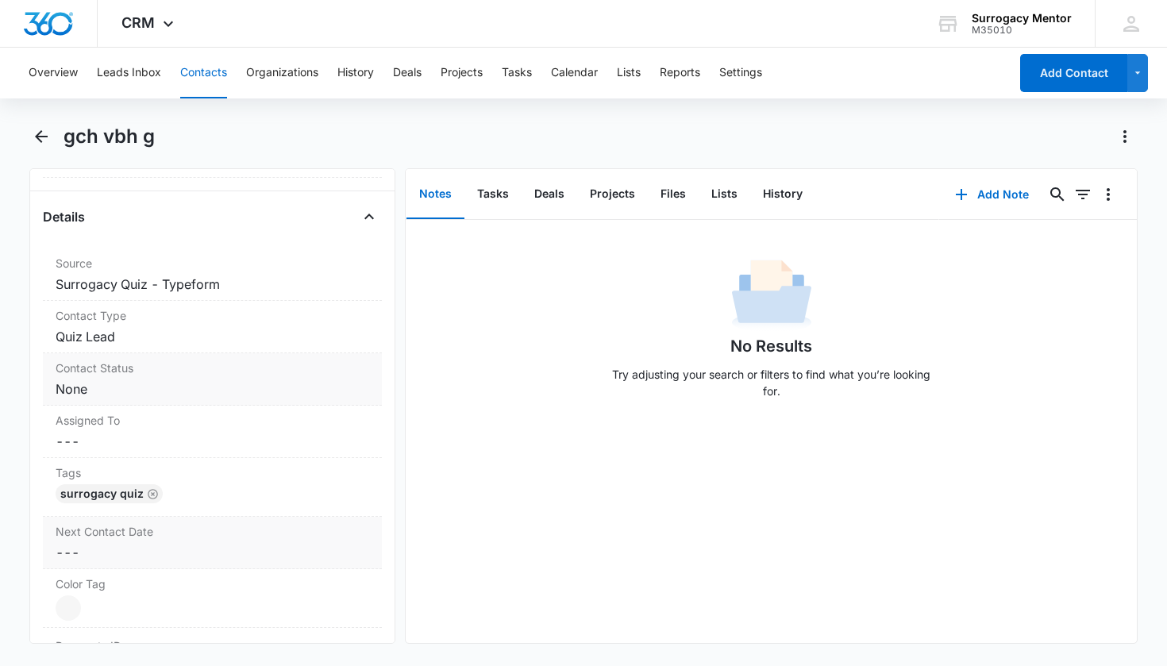
scroll to position [601, 0]
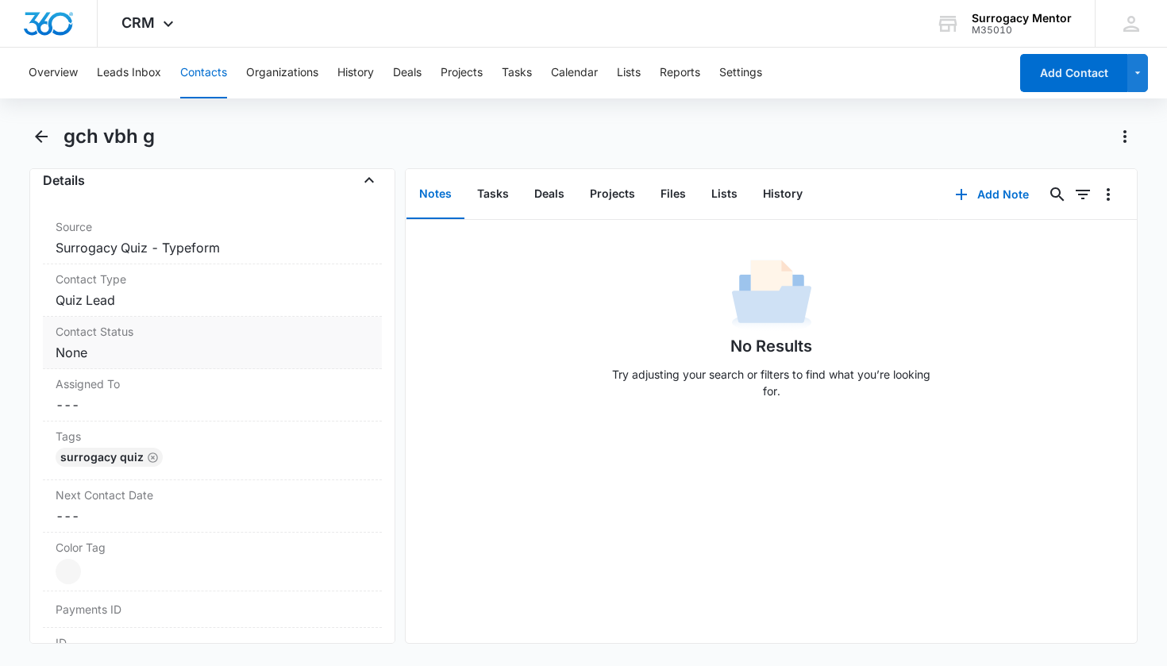
click at [135, 352] on dd "Cancel Save Changes None" at bounding box center [213, 352] width 314 height 19
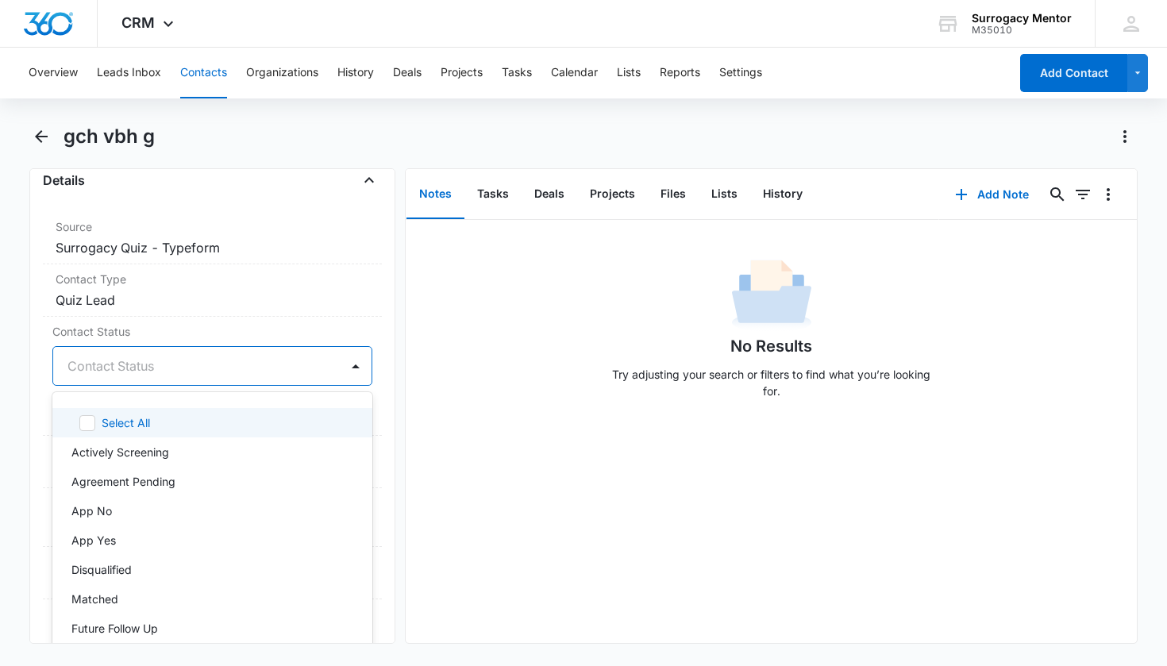
drag, startPoint x: 143, startPoint y: 371, endPoint x: 135, endPoint y: 382, distance: 13.7
click at [144, 371] on div "Contact Status" at bounding box center [193, 365] width 252 height 19
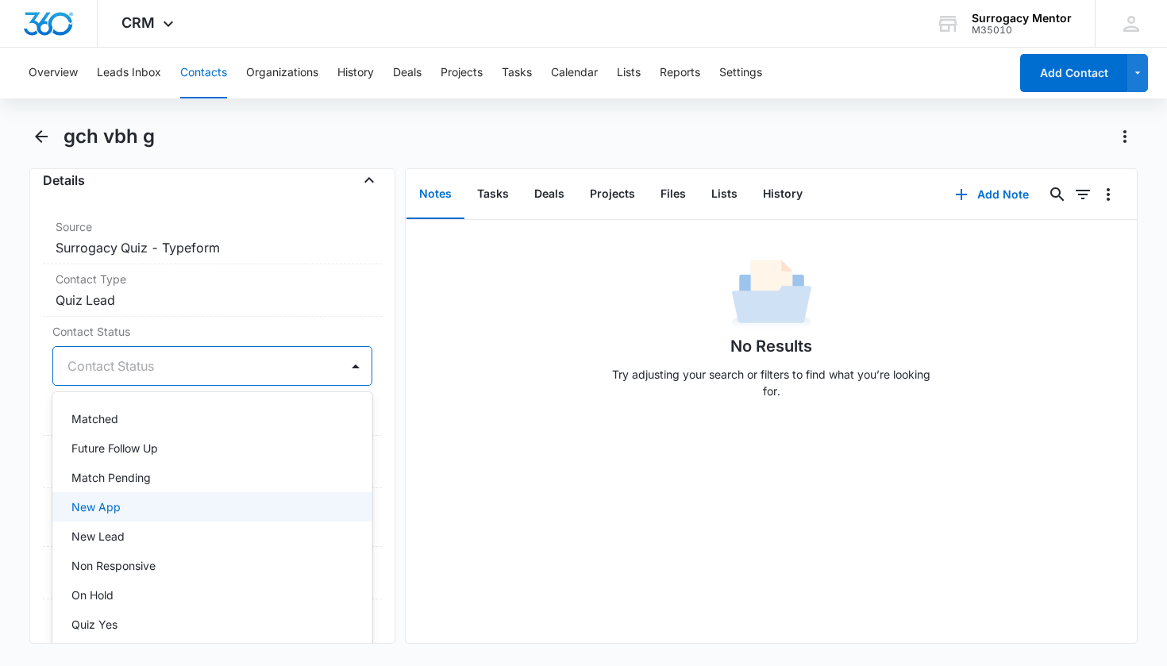
scroll to position [396, 0]
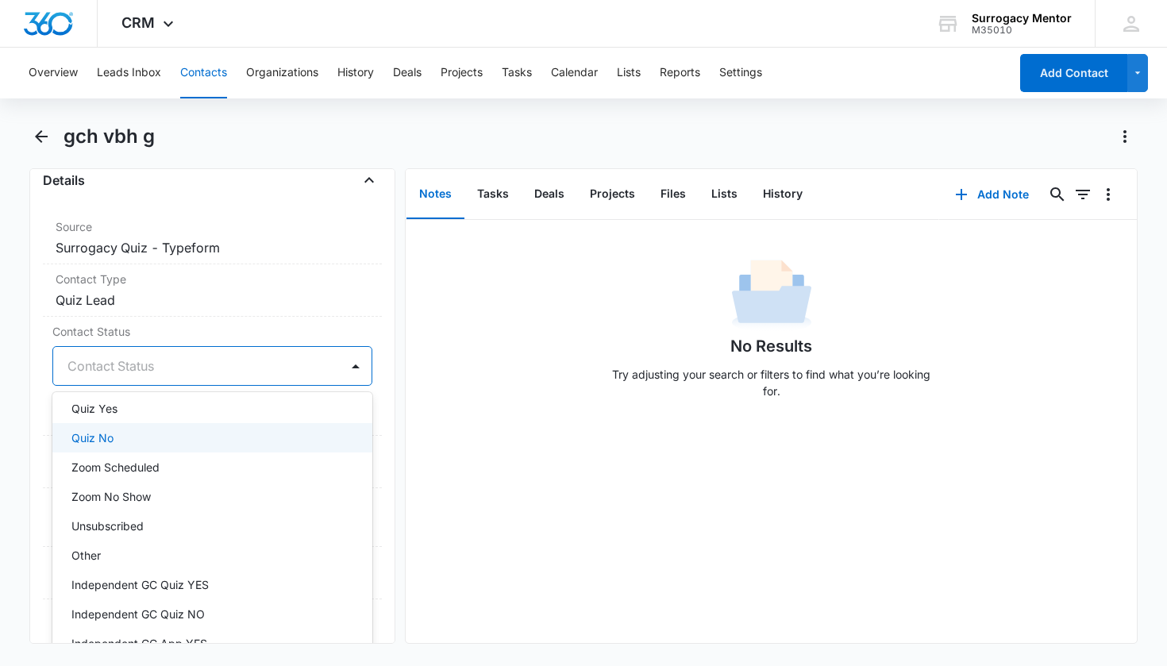
click at [135, 434] on div "Quiz No" at bounding box center [210, 437] width 279 height 17
click at [377, 385] on div "Remove gv gch vbh g Contact Info Name Cancel Save Changes gch vbh g Phone Cance…" at bounding box center [212, 405] width 367 height 475
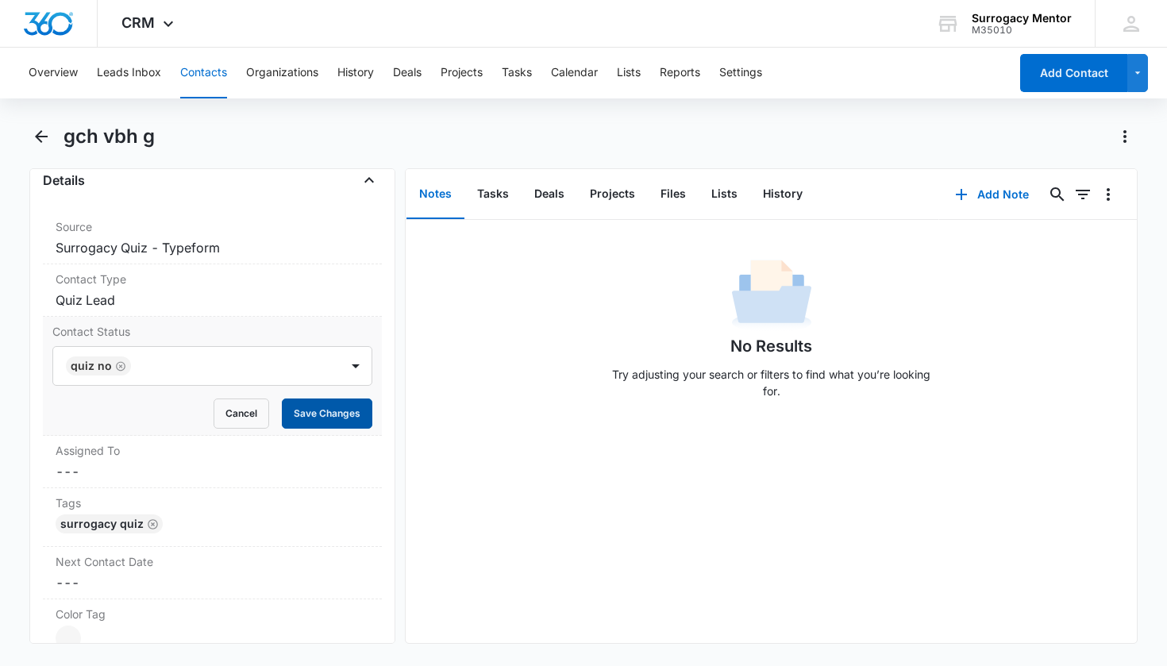
click at [348, 409] on button "Save Changes" at bounding box center [327, 413] width 90 height 30
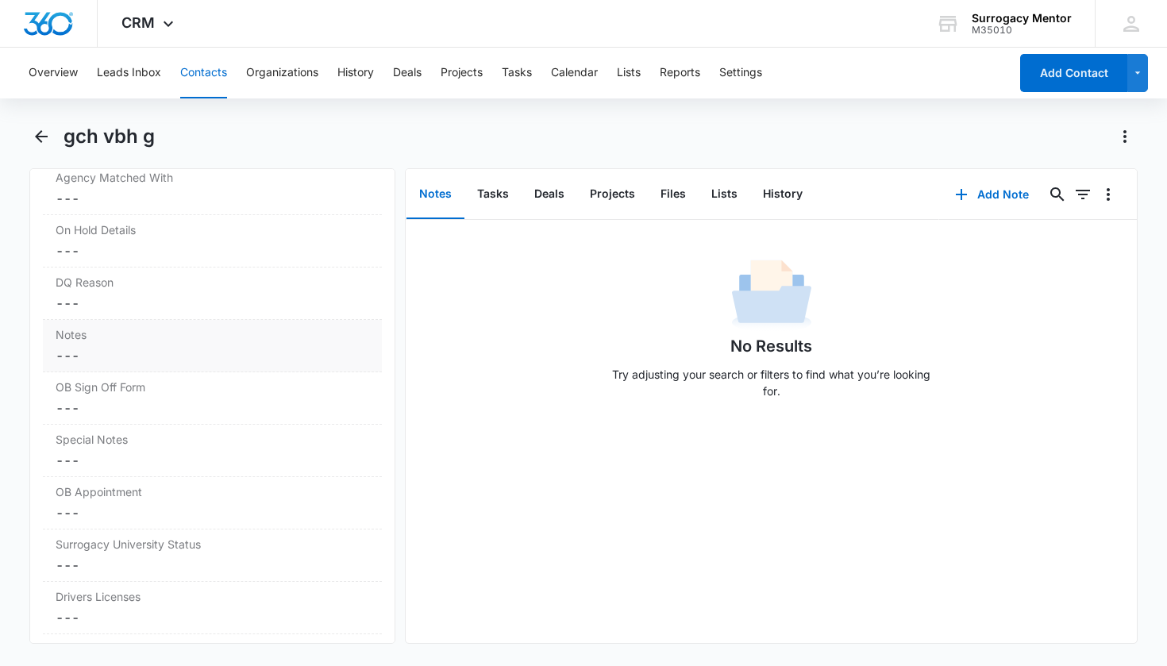
scroll to position [1348, 0]
click at [229, 275] on label "DQ Reason" at bounding box center [213, 279] width 314 height 17
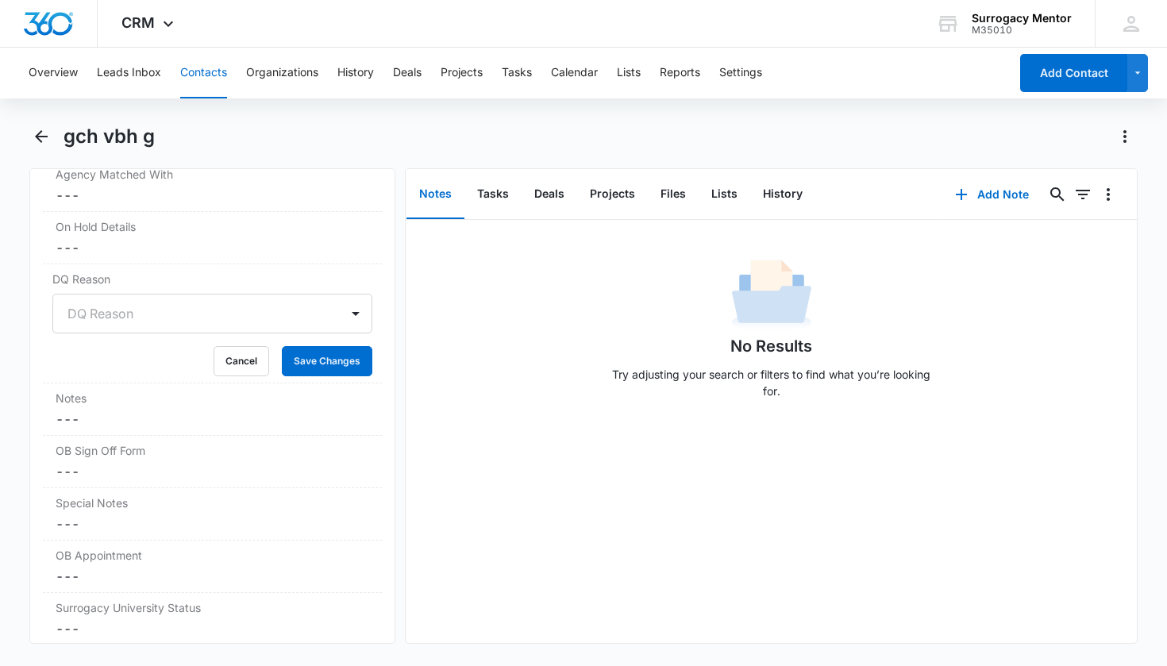
click at [183, 317] on div at bounding box center [193, 313] width 252 height 22
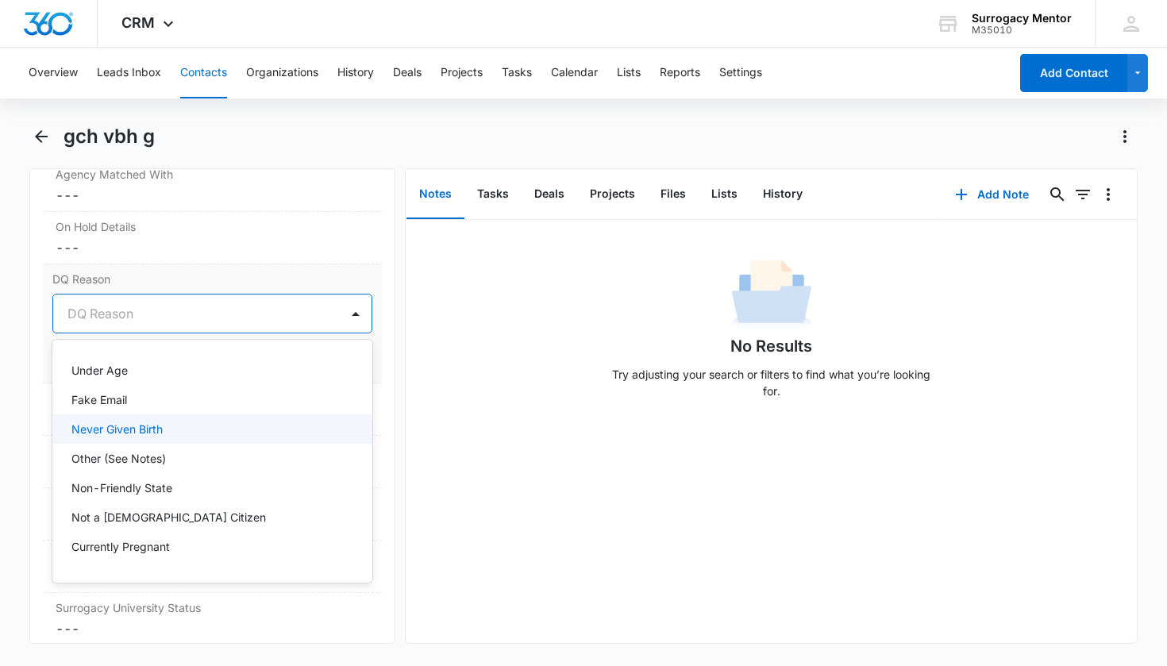
click at [152, 424] on p "Never Given Birth" at bounding box center [116, 429] width 91 height 17
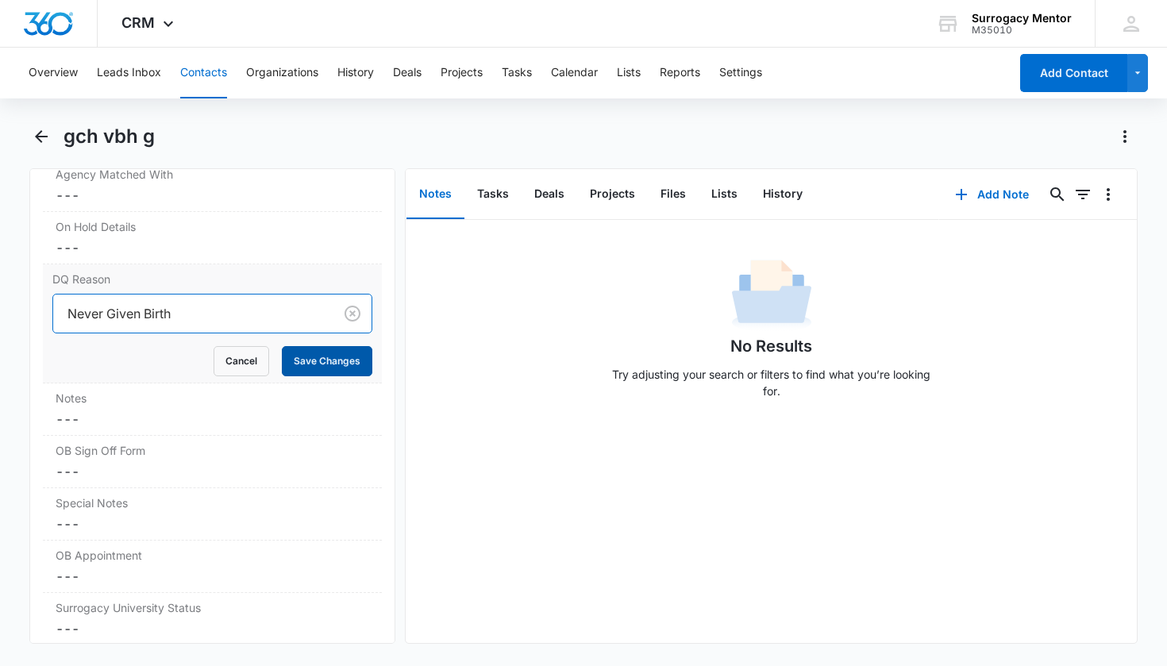
click at [288, 360] on button "Save Changes" at bounding box center [327, 361] width 90 height 30
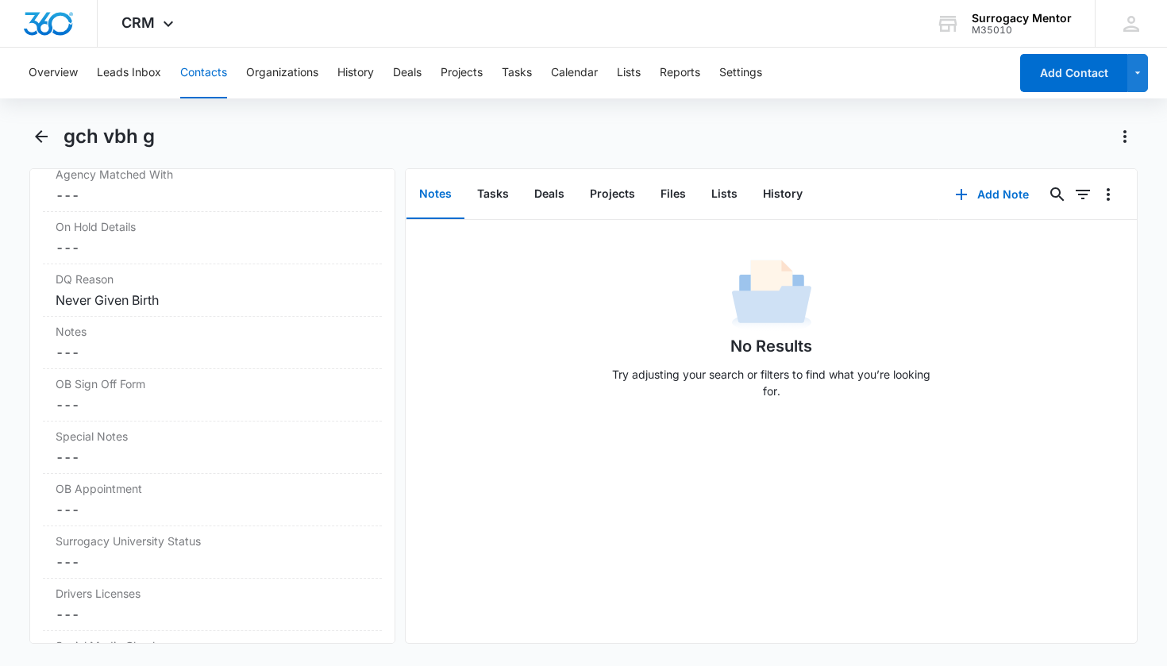
drag, startPoint x: 48, startPoint y: 132, endPoint x: 53, endPoint y: 123, distance: 10.3
click at [48, 133] on icon "Back" at bounding box center [41, 136] width 19 height 19
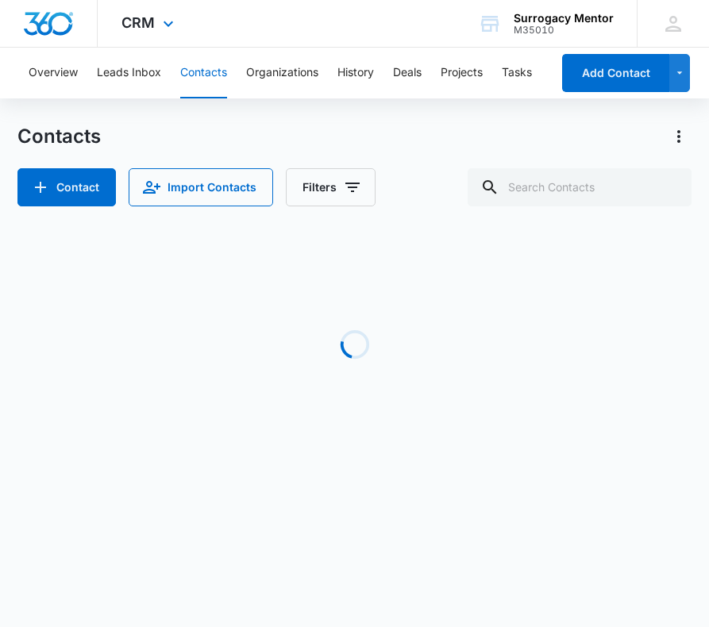
click at [145, 34] on div "CRM Apps Reputation Websites Forms CRM Email Social Content Ads Intelligence Fi…" at bounding box center [150, 23] width 104 height 47
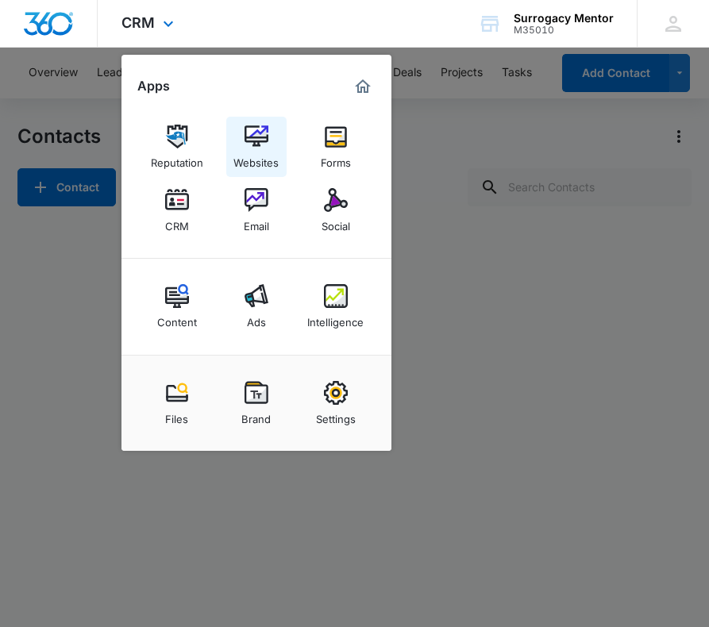
click at [266, 141] on img at bounding box center [256, 137] width 24 height 24
